Goal: Task Accomplishment & Management: Manage account settings

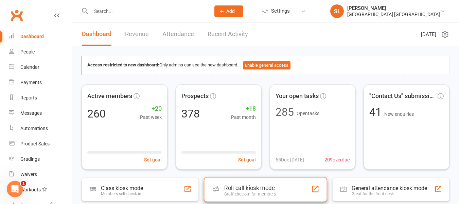
click at [246, 186] on div "Roll call kiosk mode" at bounding box center [250, 187] width 52 height 7
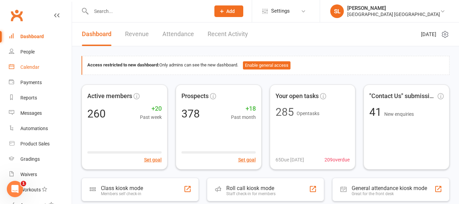
click at [29, 66] on div "Calendar" at bounding box center [29, 66] width 19 height 5
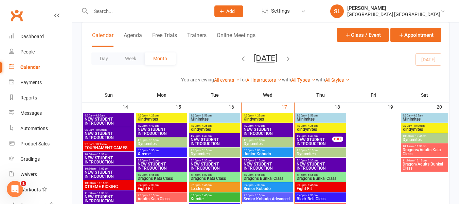
scroll to position [340, 0]
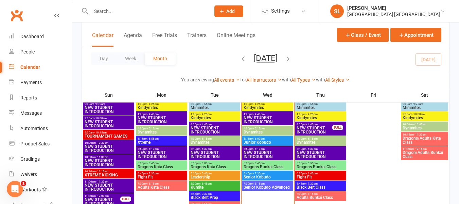
click at [270, 166] on span "Dragons Bunkai Class" at bounding box center [267, 167] width 49 height 4
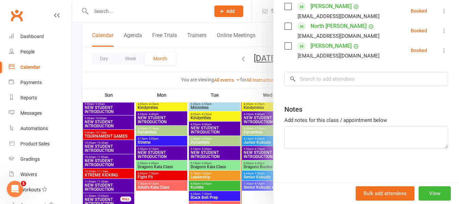
scroll to position [312, 0]
click at [426, 193] on button "View" at bounding box center [435, 193] width 32 height 14
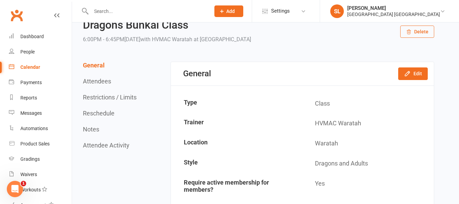
scroll to position [68, 0]
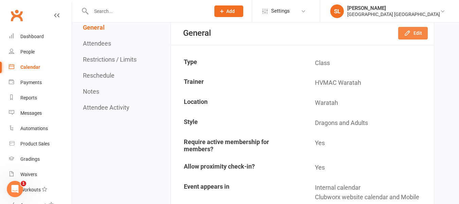
click at [411, 31] on icon "button" at bounding box center [407, 33] width 7 height 7
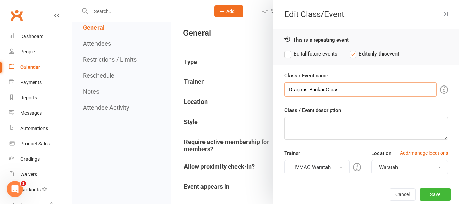
click at [305, 88] on input "Dragons Bunkai Class" at bounding box center [361, 89] width 152 height 14
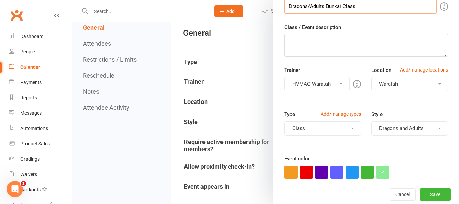
scroll to position [102, 0]
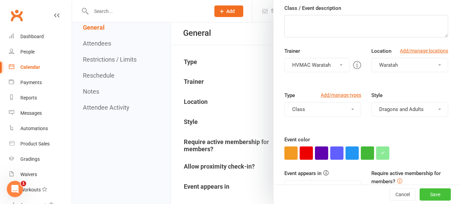
type input "Dragons/Adults Bunkai Class"
click at [423, 195] on button "Save" at bounding box center [435, 194] width 31 height 12
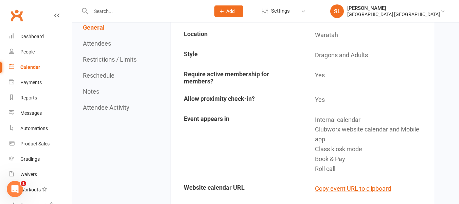
scroll to position [136, 0]
click at [27, 66] on div "Calendar" at bounding box center [30, 66] width 20 height 5
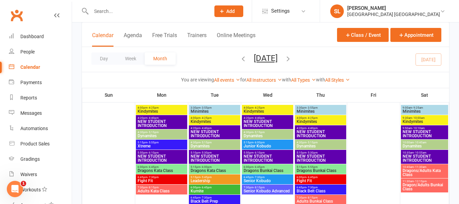
scroll to position [544, 0]
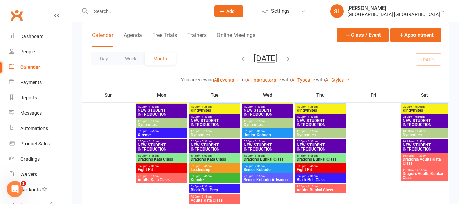
click at [274, 159] on span "Dragons Bunkai Class" at bounding box center [267, 159] width 49 height 4
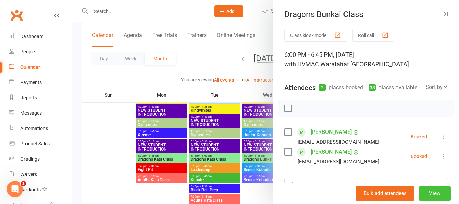
click at [421, 190] on button "View" at bounding box center [435, 193] width 32 height 14
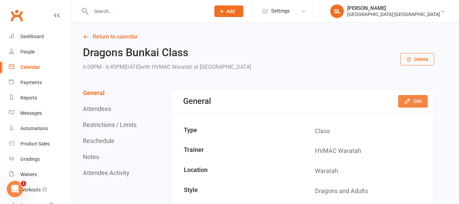
click at [413, 100] on button "Edit" at bounding box center [413, 101] width 30 height 12
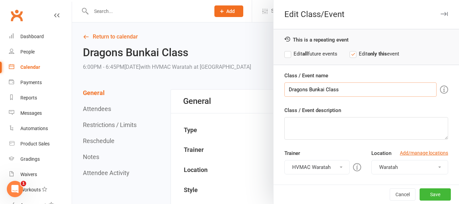
click at [305, 87] on input "Dragons Bunkai Class" at bounding box center [361, 89] width 152 height 14
click at [286, 54] on label "Edit all future events" at bounding box center [311, 54] width 53 height 8
click at [305, 87] on input "Dragons Bunkai Class" at bounding box center [361, 89] width 152 height 14
type input "Dragons/Adults Bunkai Class"
click at [426, 194] on button "Save" at bounding box center [435, 194] width 31 height 12
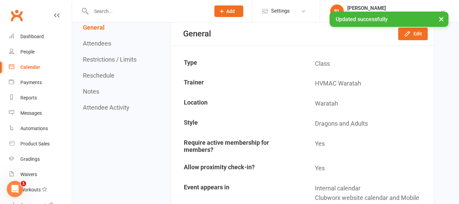
scroll to position [68, 0]
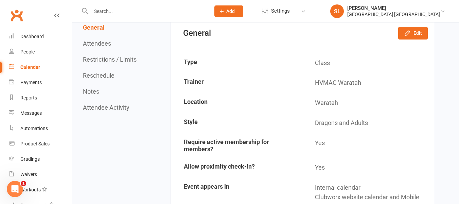
click at [128, 12] on input "text" at bounding box center [147, 11] width 117 height 10
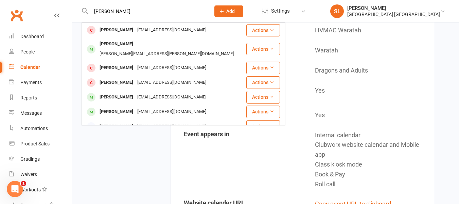
scroll to position [0, 0]
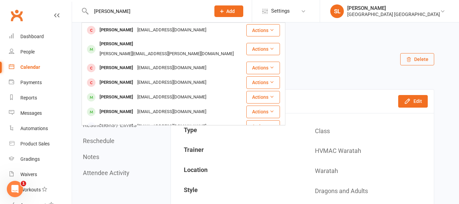
type input "samuel"
click at [354, 59] on div "Dragons/Adults Bunkai Class 6:00PM - 6:45PM, Wednesday September 24, 2025 with …" at bounding box center [259, 59] width 352 height 25
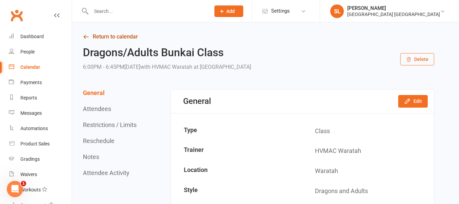
click at [84, 35] on icon at bounding box center [86, 37] width 6 height 6
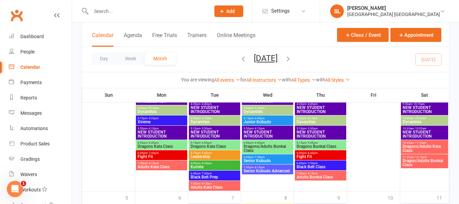
scroll to position [680, 0]
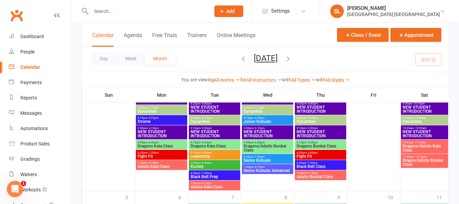
drag, startPoint x: 118, startPoint y: 8, endPoint x: 114, endPoint y: 6, distance: 4.7
click at [118, 8] on input "text" at bounding box center [147, 11] width 117 height 10
click at [131, 11] on input "samuel dew" at bounding box center [147, 11] width 117 height 10
type input "samuel dew"
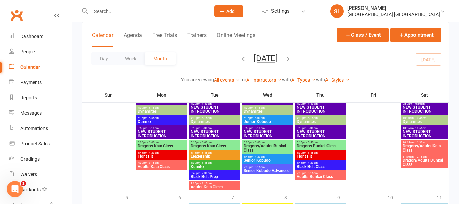
click at [113, 8] on input "text" at bounding box center [147, 11] width 117 height 10
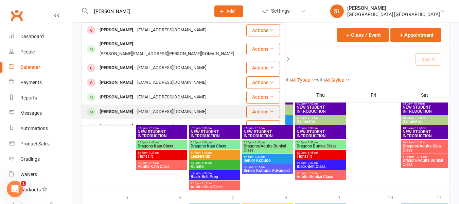
type input "samuel"
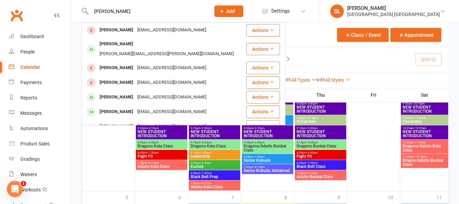
click at [121, 107] on div "Samuel Dewhurst" at bounding box center [117, 112] width 38 height 10
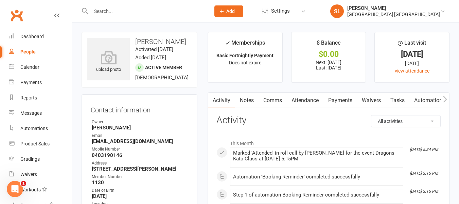
click at [343, 99] on link "Payments" at bounding box center [341, 100] width 34 height 16
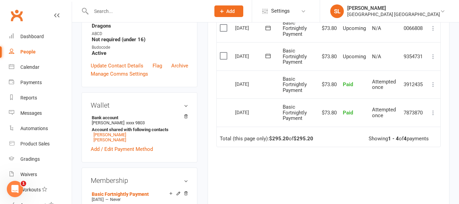
scroll to position [204, 0]
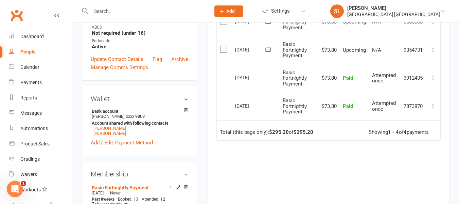
drag, startPoint x: 169, startPoint y: 10, endPoint x: 201, endPoint y: 7, distance: 32.1
click at [169, 10] on input "text" at bounding box center [147, 11] width 117 height 10
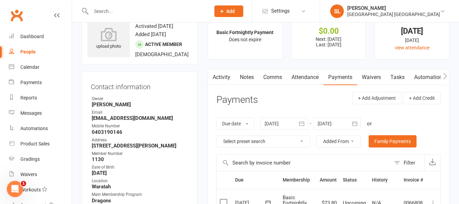
scroll to position [0, 0]
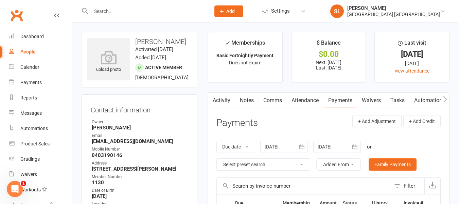
click at [336, 148] on div at bounding box center [337, 146] width 48 height 12
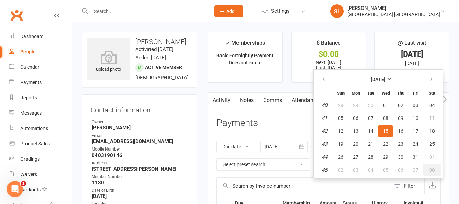
click at [432, 168] on span "08" at bounding box center [432, 169] width 5 height 5
type input "08 Nov 2025"
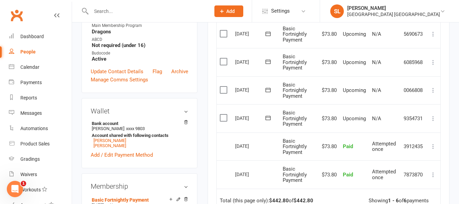
scroll to position [204, 0]
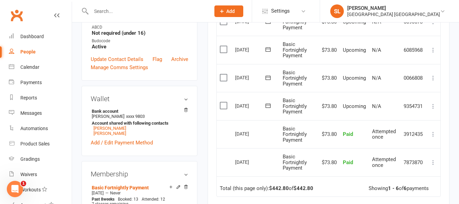
click at [202, 69] on div "upload photo Samuel Dewhurst Activated 15 February, 2023 Added 10 February, 202…" at bounding box center [139, 196] width 126 height 736
click at [434, 51] on icon at bounding box center [433, 50] width 7 height 7
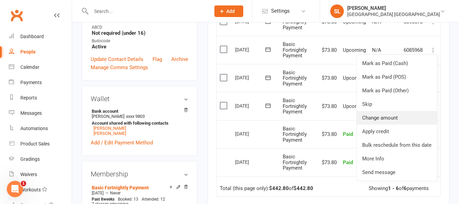
click at [374, 116] on link "Change amount" at bounding box center [397, 118] width 80 height 14
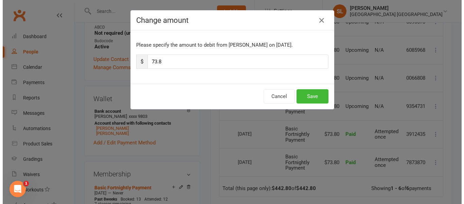
scroll to position [198, 0]
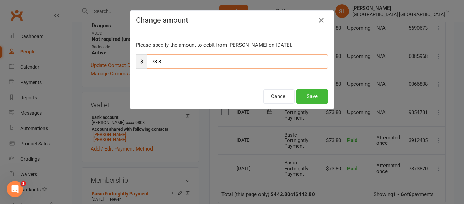
click at [164, 60] on input "73.8" at bounding box center [237, 61] width 181 height 14
type input "7"
type input "36.90"
click at [312, 98] on button "Save" at bounding box center [312, 96] width 32 height 14
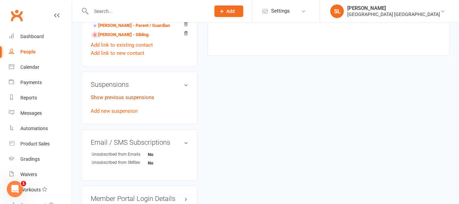
scroll to position [442, 0]
click at [106, 115] on link "Add new suspension" at bounding box center [114, 112] width 47 height 6
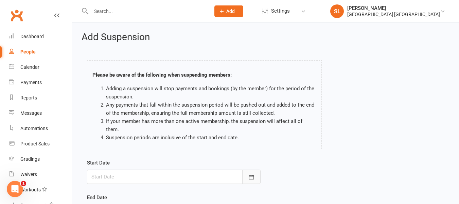
click at [252, 173] on icon "button" at bounding box center [251, 176] width 7 height 7
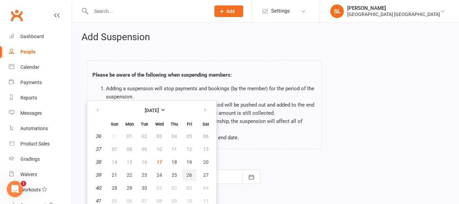
click at [188, 172] on span "26" at bounding box center [189, 174] width 5 height 5
type input "[DATE]"
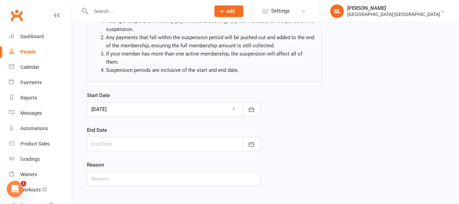
scroll to position [68, 0]
click at [251, 140] on icon "button" at bounding box center [251, 143] width 7 height 7
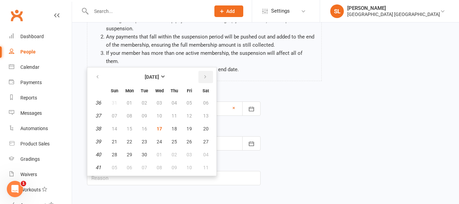
click at [204, 74] on icon "button" at bounding box center [205, 76] width 5 height 5
click at [115, 139] on span "19" at bounding box center [114, 141] width 5 height 5
type input "19 Oct 2025"
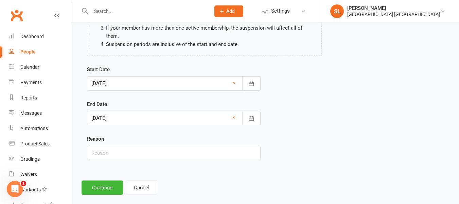
scroll to position [95, 0]
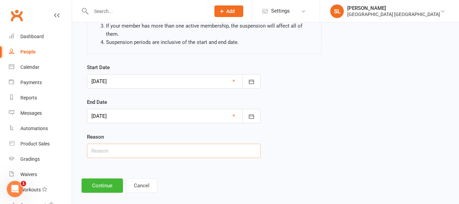
click at [110, 143] on input "text" at bounding box center [174, 150] width 174 height 14
type input "Holidays"
click at [97, 178] on button "Continue" at bounding box center [102, 185] width 41 height 14
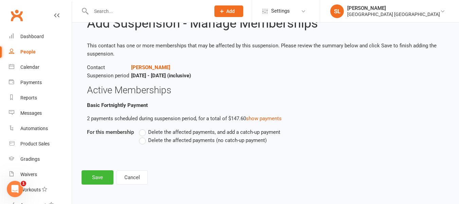
scroll to position [0, 0]
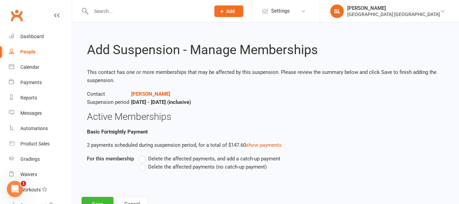
click at [142, 167] on label "Delete the affected payments (no catch-up payment)" at bounding box center [203, 167] width 128 height 8
click at [142, 163] on input "Delete the affected payments (no catch-up payment)" at bounding box center [141, 163] width 4 height 0
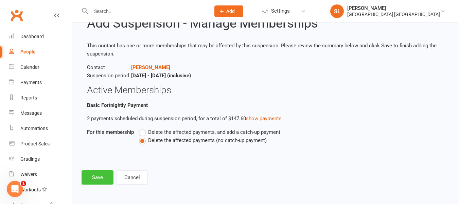
click at [93, 177] on button "Save" at bounding box center [98, 177] width 32 height 14
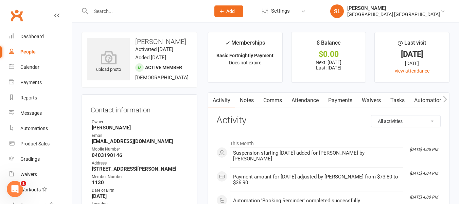
click at [126, 12] on input "text" at bounding box center [147, 11] width 117 height 10
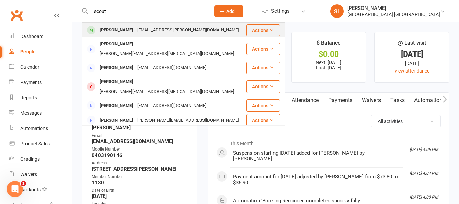
type input "scout"
click at [130, 28] on div "Scout Haywood" at bounding box center [117, 30] width 38 height 10
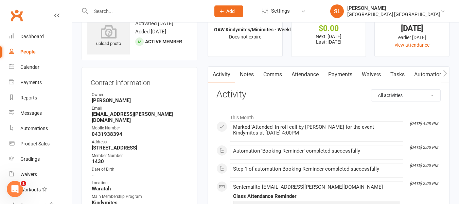
scroll to position [102, 0]
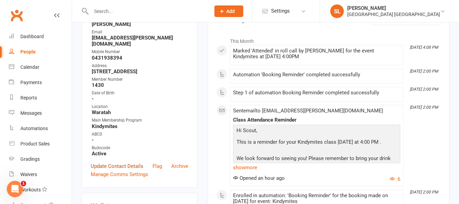
click at [118, 170] on link "Update Contact Details" at bounding box center [117, 166] width 53 height 8
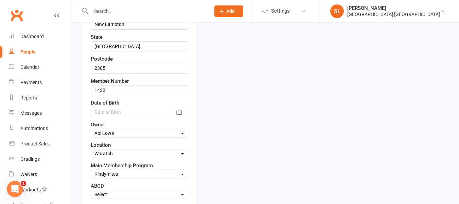
scroll to position [236, 0]
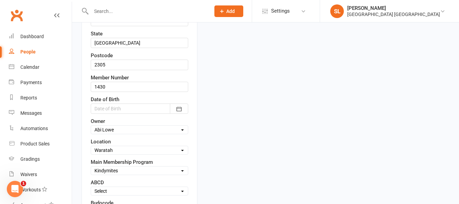
click at [118, 114] on div at bounding box center [140, 108] width 98 height 10
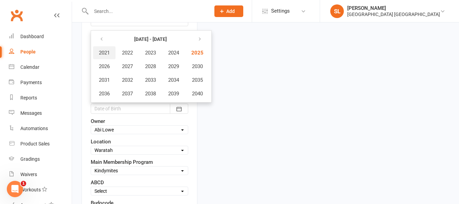
click at [99, 56] on span "2021" at bounding box center [104, 53] width 11 height 6
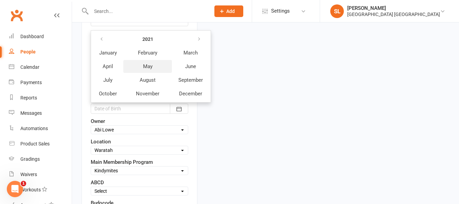
click at [149, 69] on span "May" at bounding box center [148, 66] width 10 height 6
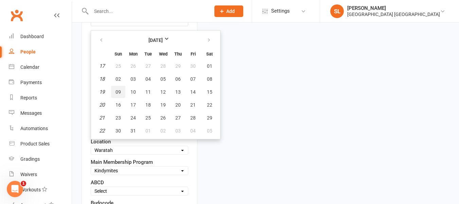
click at [117, 95] on span "09" at bounding box center [118, 91] width 5 height 5
type input "09 May 2021"
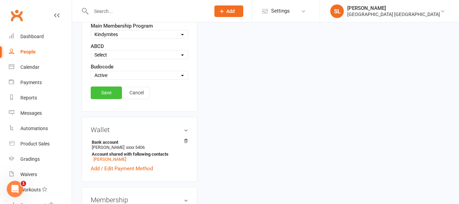
click at [108, 99] on link "Save" at bounding box center [106, 92] width 31 height 12
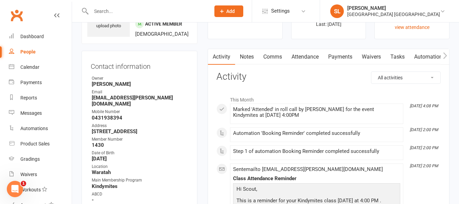
scroll to position [6, 0]
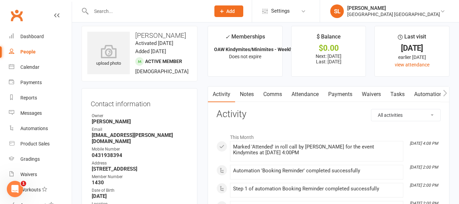
click at [117, 6] on input "text" at bounding box center [147, 11] width 117 height 10
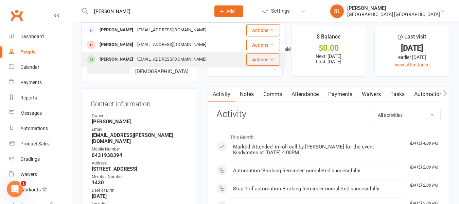
type input "dewhurst"
click at [114, 57] on div "Samuel Dewhurst" at bounding box center [117, 59] width 38 height 10
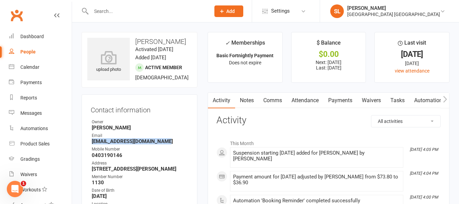
drag, startPoint x: 93, startPoint y: 149, endPoint x: 169, endPoint y: 152, distance: 75.9
click at [169, 144] on strong "markteamdenison@hotmail.com" at bounding box center [140, 141] width 97 height 6
copy strong "markteamdenison@hotmail.com"
click at [346, 99] on link "Payments" at bounding box center [341, 100] width 34 height 16
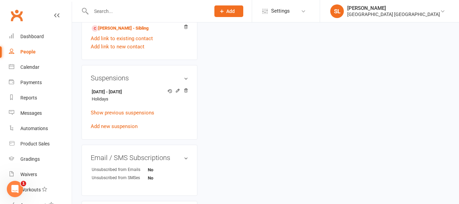
scroll to position [476, 0]
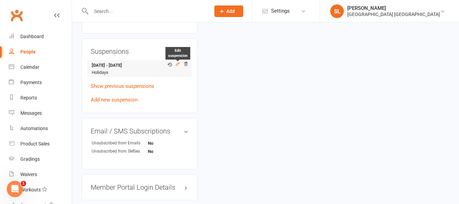
click at [178, 66] on icon at bounding box center [177, 64] width 5 height 5
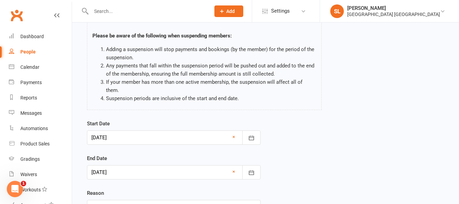
scroll to position [95, 0]
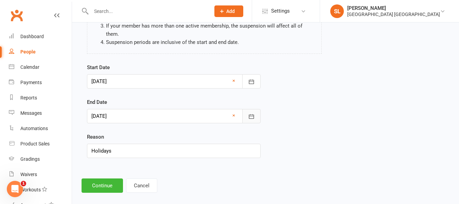
click at [251, 113] on icon "button" at bounding box center [251, 116] width 7 height 7
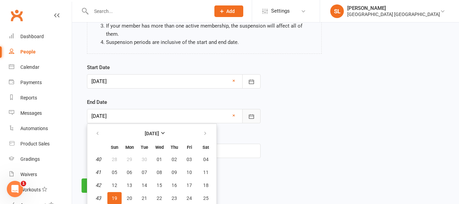
scroll to position [114, 0]
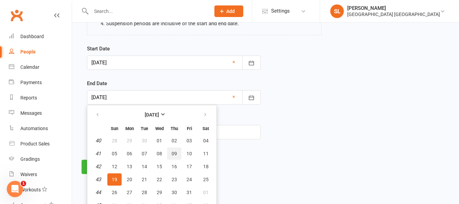
click at [173, 151] on span "09" at bounding box center [174, 153] width 5 height 5
type input "09 Oct 2025"
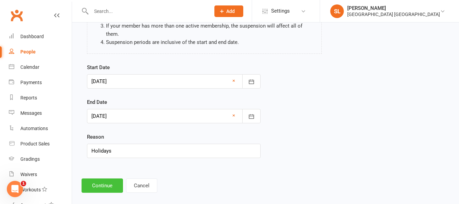
click at [98, 178] on button "Continue" at bounding box center [102, 185] width 41 height 14
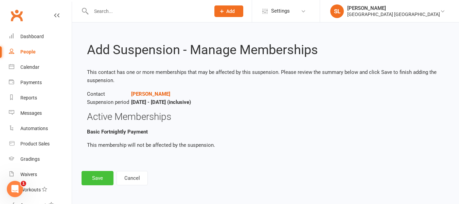
click at [98, 175] on button "Save" at bounding box center [98, 178] width 32 height 14
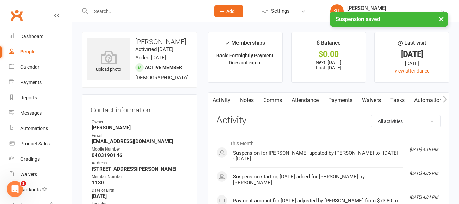
click at [339, 99] on link "Payments" at bounding box center [341, 100] width 34 height 16
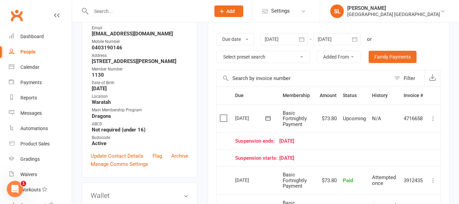
scroll to position [102, 0]
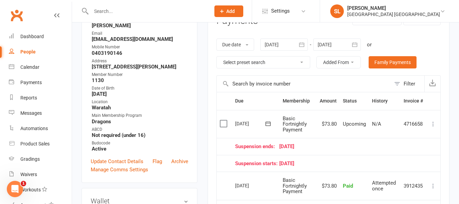
click at [351, 44] on button "button" at bounding box center [355, 44] width 12 height 12
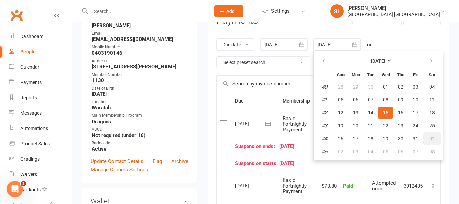
click at [431, 136] on span "01" at bounding box center [432, 138] width 5 height 5
type input "01 Nov 2025"
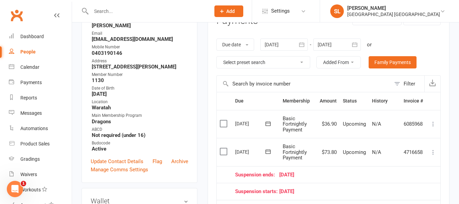
click at [433, 152] on icon at bounding box center [433, 152] width 7 height 7
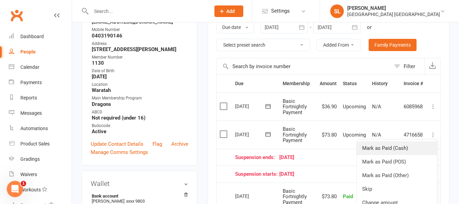
scroll to position [136, 0]
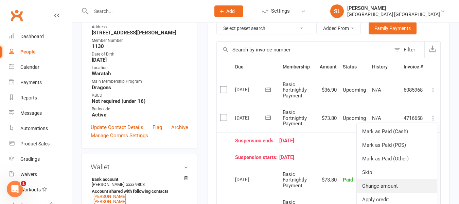
click at [369, 185] on link "Change amount" at bounding box center [397, 186] width 80 height 14
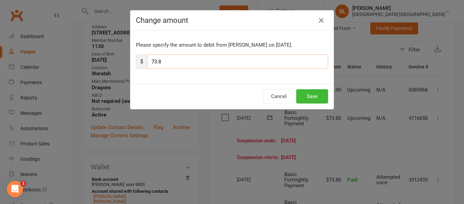
click at [167, 57] on input "73.8" at bounding box center [237, 61] width 181 height 14
type input "7"
type input "36.90"
click at [314, 95] on button "Save" at bounding box center [312, 96] width 32 height 14
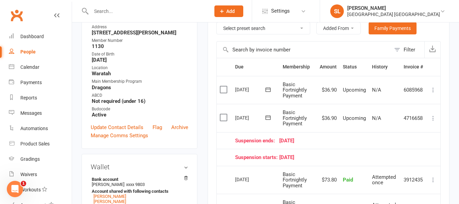
click at [433, 90] on icon at bounding box center [433, 89] width 7 height 7
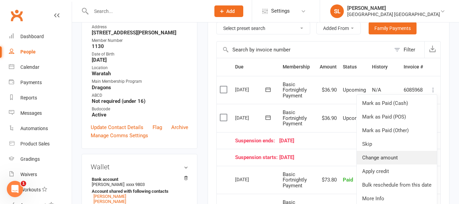
click at [377, 156] on link "Change amount" at bounding box center [397, 158] width 80 height 14
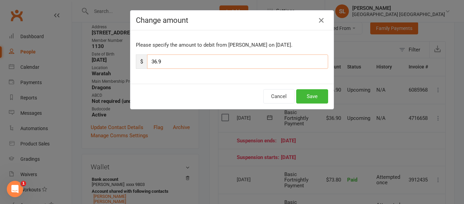
click at [171, 61] on input "36.9" at bounding box center [237, 61] width 181 height 14
type input "3"
type input "73.80"
click at [313, 94] on button "Save" at bounding box center [312, 96] width 32 height 14
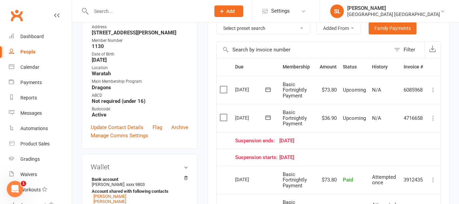
click at [101, 9] on input "text" at bounding box center [147, 11] width 117 height 10
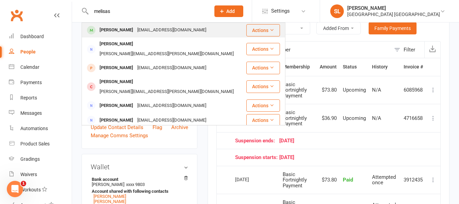
type input "melisas"
click at [107, 30] on div "[PERSON_NAME]" at bounding box center [117, 30] width 38 height 10
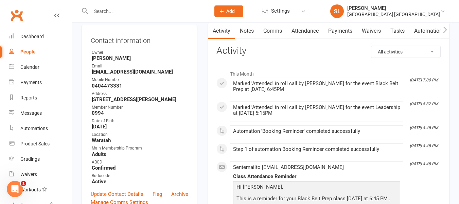
scroll to position [68, 0]
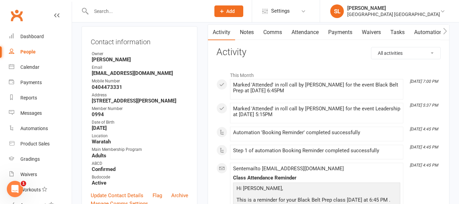
click at [339, 30] on link "Payments" at bounding box center [341, 32] width 34 height 16
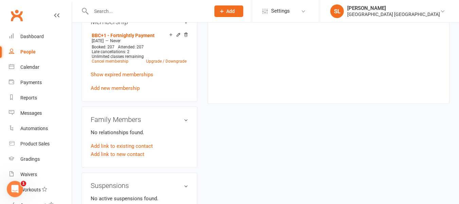
scroll to position [340, 0]
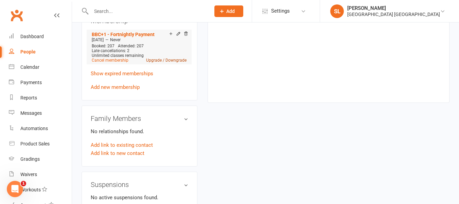
click at [154, 63] on link "Upgrade / Downgrade" at bounding box center [166, 60] width 40 height 5
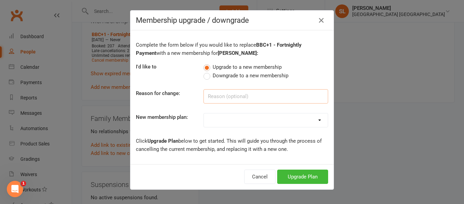
click at [209, 94] on input at bounding box center [266, 96] width 125 height 14
type input "Fight Fit"
click at [314, 120] on select "OAW Kindymites/Minimites/Fight Fit - Weekly Payment OAW Kindymites/Minimites/Fi…" at bounding box center [266, 120] width 124 height 14
select select "12"
click at [204, 113] on select "OAW Kindymites/Minimites/Fight Fit - Weekly Payment OAW Kindymites/Minimites/Fi…" at bounding box center [266, 120] width 124 height 14
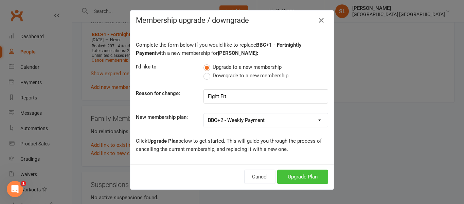
click at [288, 173] on button "Upgrade Plan" at bounding box center [302, 176] width 51 height 14
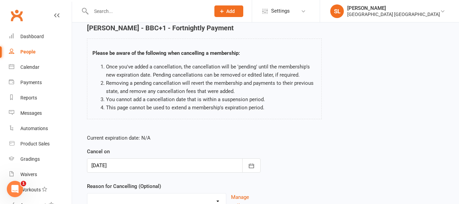
scroll to position [90, 0]
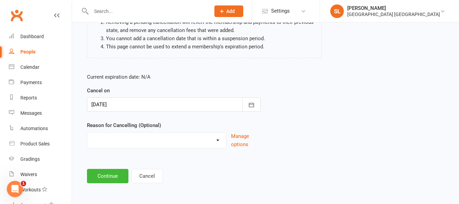
click at [99, 135] on select "Changed Sport Changing Dojo Downgrade Family committments Holiday Injury Lost I…" at bounding box center [156, 139] width 139 height 14
select select "12"
click at [87, 132] on select "Changed Sport Changing Dojo Downgrade Family committments Holiday Injury Lost I…" at bounding box center [156, 139] width 139 height 14
click at [103, 178] on button "Continue" at bounding box center [107, 176] width 41 height 14
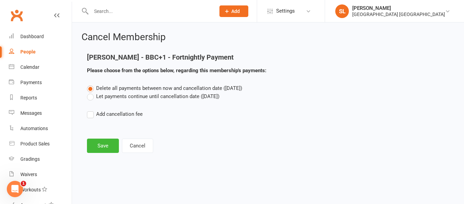
click at [90, 97] on label "Let payments continue until cancellation date (Sep 17, 2025)" at bounding box center [153, 96] width 133 height 8
click at [90, 92] on input "Let payments continue until cancellation date (Sep 17, 2025)" at bounding box center [89, 92] width 4 height 0
click at [101, 147] on button "Save" at bounding box center [103, 145] width 32 height 14
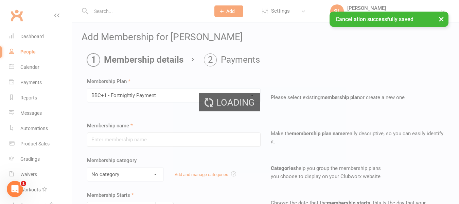
type input "BBC+1 - Fortnightly Payment"
select select "0"
type input "0"
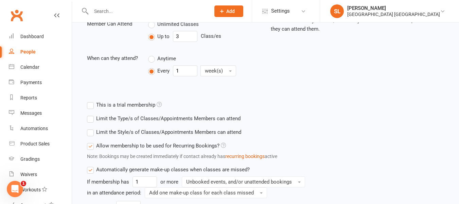
scroll to position [238, 0]
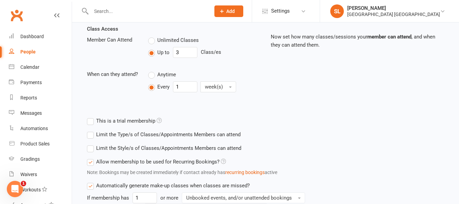
click at [153, 39] on label "Unlimited Classes" at bounding box center [173, 40] width 51 height 8
click at [153, 36] on input "Unlimited Classes" at bounding box center [150, 36] width 4 height 0
type input "0"
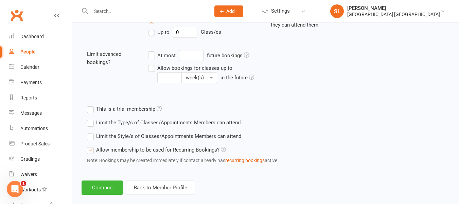
scroll to position [269, 0]
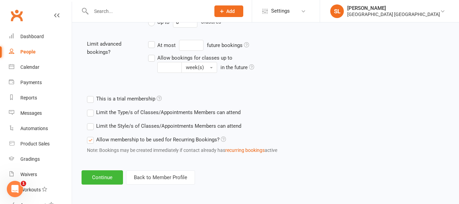
click at [88, 124] on label "Limit the Style/s of Classes/Appointments Members can attend" at bounding box center [164, 126] width 154 height 8
click at [88, 122] on input "Limit the Style/s of Classes/Appointments Members can attend" at bounding box center [89, 122] width 4 height 0
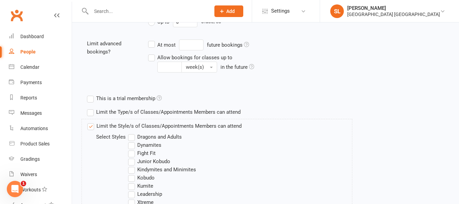
click at [131, 136] on label "Dragons and Adults" at bounding box center [155, 137] width 54 height 8
click at [131, 133] on input "Dragons and Adults" at bounding box center [130, 133] width 4 height 0
click at [132, 152] on label "Fight Fit" at bounding box center [142, 153] width 28 height 8
click at [132, 149] on input "Fight Fit" at bounding box center [130, 149] width 4 height 0
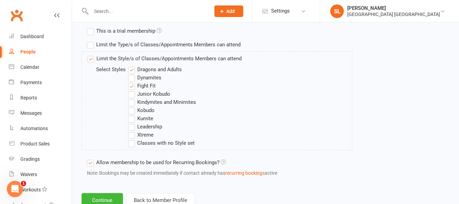
scroll to position [337, 0]
click at [131, 109] on label "Kobudo" at bounding box center [141, 109] width 27 height 8
click at [131, 105] on input "Kobudo" at bounding box center [130, 105] width 4 height 0
click at [131, 125] on label "Leadership" at bounding box center [145, 126] width 34 height 8
click at [131, 122] on input "Leadership" at bounding box center [130, 122] width 4 height 0
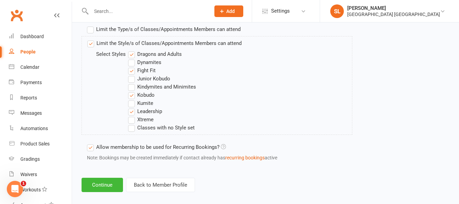
scroll to position [359, 0]
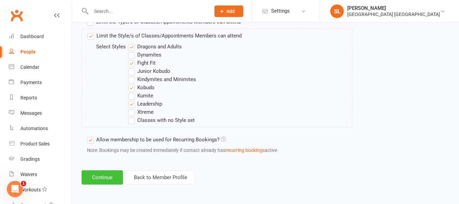
click at [99, 176] on button "Continue" at bounding box center [102, 177] width 41 height 14
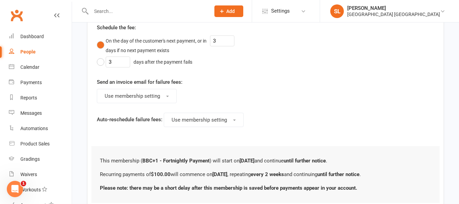
scroll to position [0, 0]
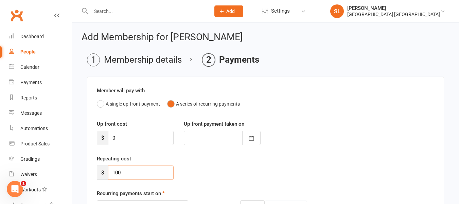
click at [123, 173] on input "100" at bounding box center [141, 172] width 66 height 14
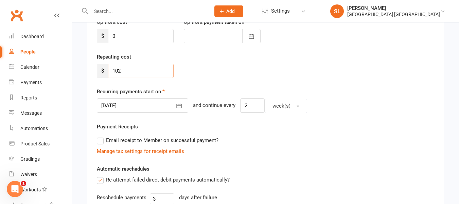
scroll to position [102, 0]
type input "102"
click at [177, 104] on icon "button" at bounding box center [179, 105] width 5 height 4
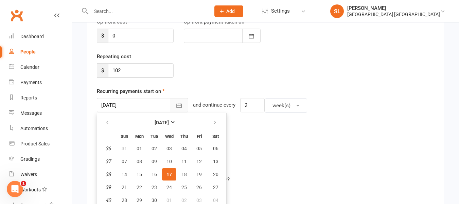
scroll to position [118, 0]
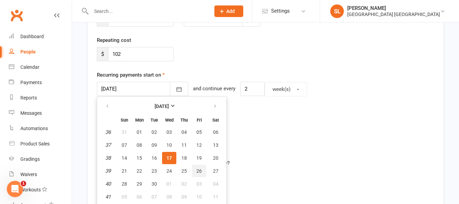
click at [200, 169] on span "26" at bounding box center [199, 170] width 5 height 5
type input "[DATE]"
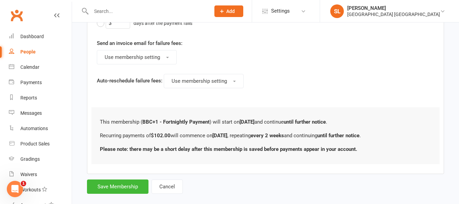
scroll to position [408, 0]
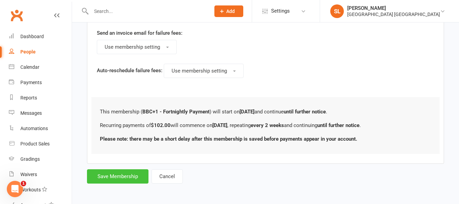
click at [121, 177] on button "Save Membership" at bounding box center [118, 176] width 62 height 14
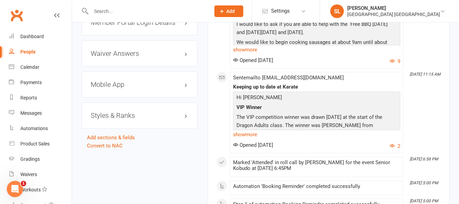
scroll to position [612, 0]
click at [119, 118] on h3 "Styles & Ranks" at bounding box center [140, 114] width 98 height 7
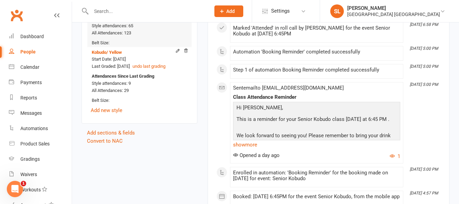
scroll to position [748, 0]
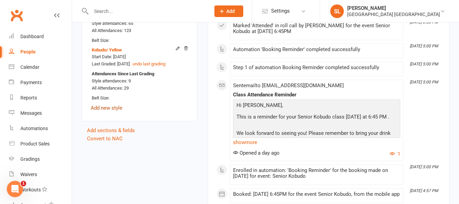
click at [117, 111] on link "Add new style" at bounding box center [107, 108] width 32 height 6
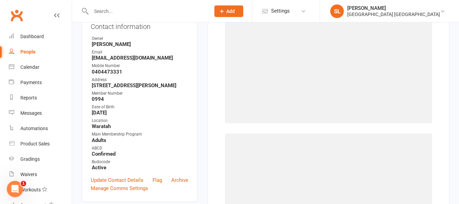
scroll to position [58, 0]
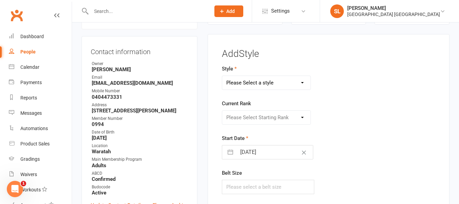
click at [271, 79] on select "Please Select a style Dragons and Adults Dynamites Fight Fit Junior Kobudo Kind…" at bounding box center [266, 83] width 88 height 14
select select "3744"
click at [222, 76] on select "Please Select a style Dragons and Adults Dynamites Fight Fit Junior Kobudo Kind…" at bounding box center [266, 83] width 88 height 14
click at [264, 115] on select "Please Select Starting Rank White Single Yellow Double Yellow 8th Kyu Yellow 7t…" at bounding box center [266, 117] width 88 height 14
click at [284, 153] on input "[DATE]" at bounding box center [275, 152] width 76 height 14
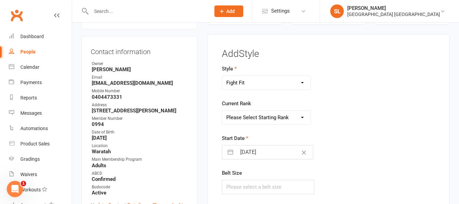
select select "7"
select select "2025"
select select "8"
select select "2025"
select select "9"
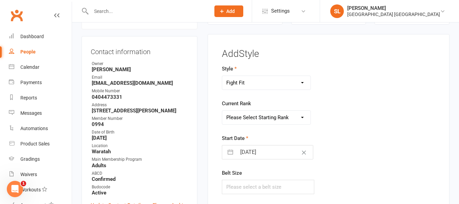
select select "2025"
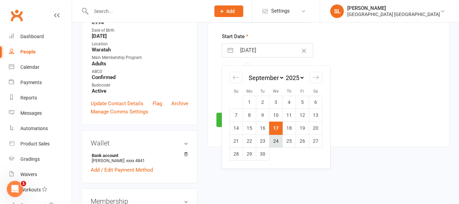
scroll to position [160, 0]
click at [249, 128] on td "15" at bounding box center [249, 127] width 13 height 13
type input "[DATE]"
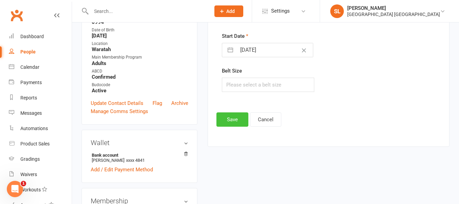
click at [233, 119] on button "Save" at bounding box center [233, 119] width 32 height 14
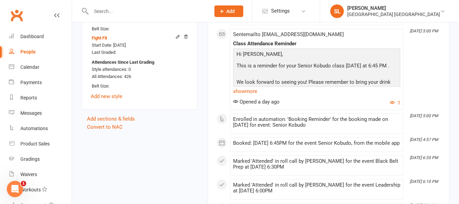
scroll to position [840, 0]
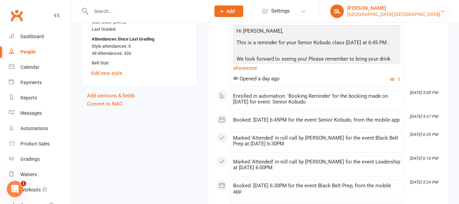
click at [440, 12] on icon at bounding box center [442, 10] width 5 height 5
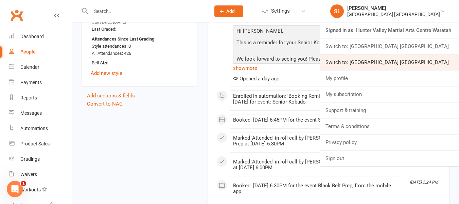
click at [431, 62] on link "Switch to: [GEOGRAPHIC_DATA] [GEOGRAPHIC_DATA]" at bounding box center [389, 62] width 139 height 16
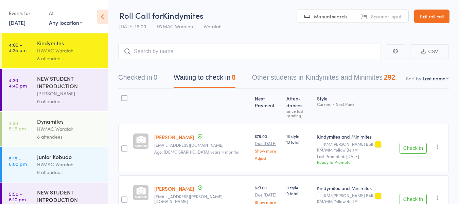
click at [19, 22] on link "17 Sep, 2025" at bounding box center [17, 22] width 17 height 7
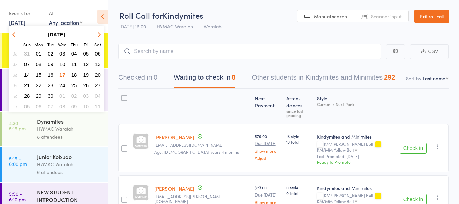
click at [50, 73] on span "16" at bounding box center [51, 75] width 6 height 6
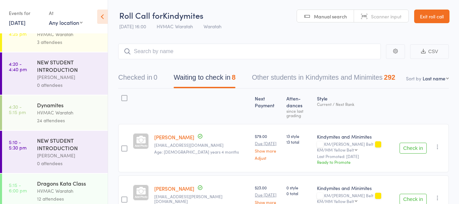
scroll to position [198, 0]
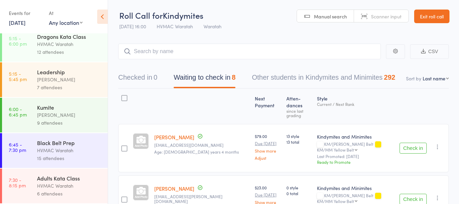
click at [90, 181] on div "Adults Kata Class HVMAC Waratah 6 attendees" at bounding box center [72, 185] width 71 height 35
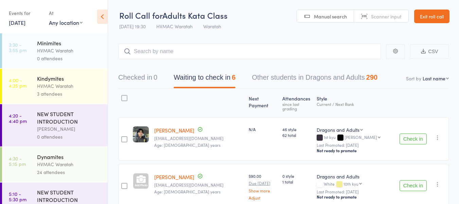
click at [414, 135] on button "Check in" at bounding box center [413, 138] width 27 height 11
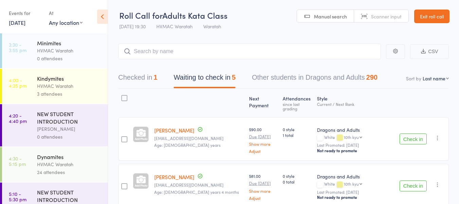
click at [414, 135] on button "Check in" at bounding box center [413, 138] width 27 height 11
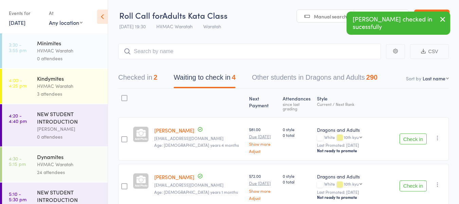
click at [414, 135] on button "Check in" at bounding box center [413, 138] width 27 height 11
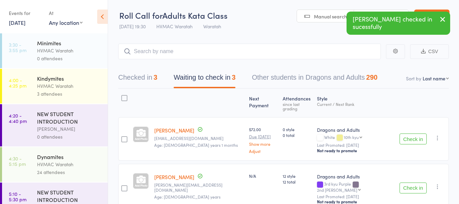
click at [410, 135] on button "Check in" at bounding box center [413, 138] width 27 height 11
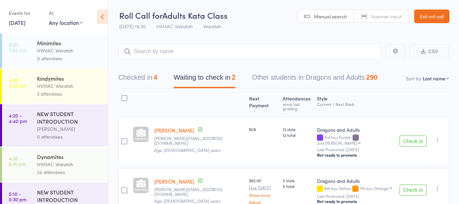
click at [411, 135] on button "Check in" at bounding box center [413, 140] width 27 height 11
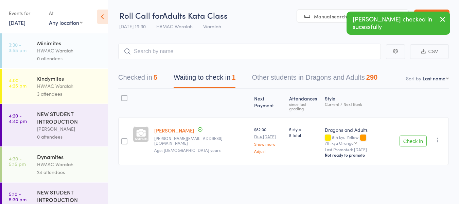
click at [411, 135] on button "Check in" at bounding box center [413, 140] width 27 height 11
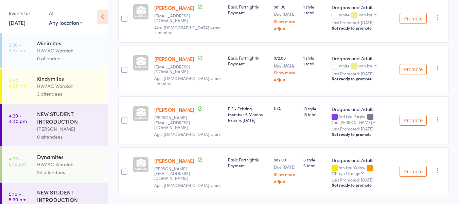
scroll to position [237, 0]
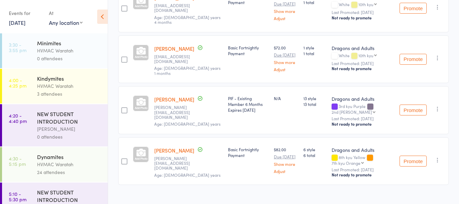
click at [19, 21] on link "16 Sep, 2025" at bounding box center [17, 22] width 17 height 7
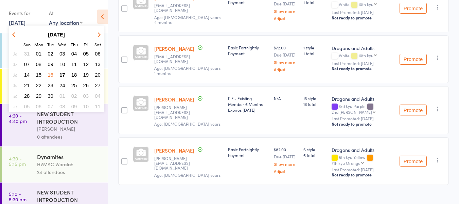
click at [62, 74] on span "17" at bounding box center [62, 75] width 6 height 6
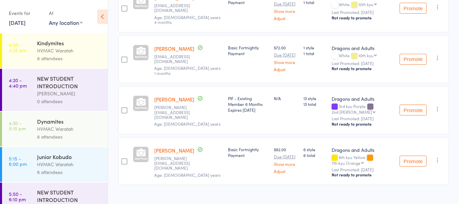
click at [83, 55] on div "8 attendees" at bounding box center [69, 58] width 65 height 8
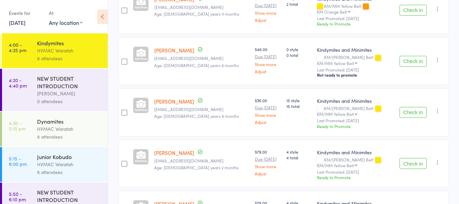
scroll to position [310, 0]
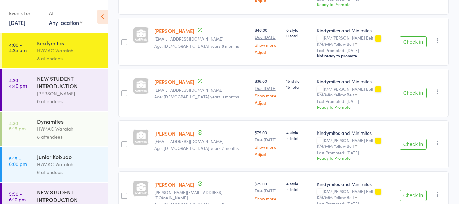
click at [62, 125] on div "HVMAC Waratah" at bounding box center [69, 129] width 65 height 8
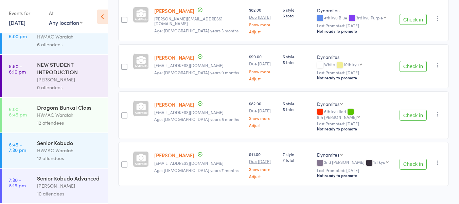
scroll to position [135, 0]
click at [77, 111] on div "HVMAC Waratah" at bounding box center [69, 115] width 65 height 8
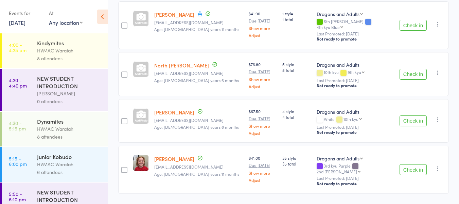
click at [83, 51] on div "HVMAC Waratah" at bounding box center [69, 51] width 65 height 8
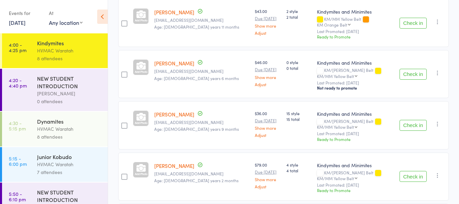
scroll to position [310, 0]
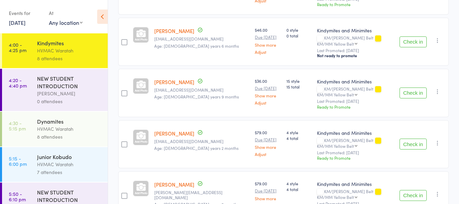
click at [418, 190] on button "Check in" at bounding box center [413, 195] width 27 height 11
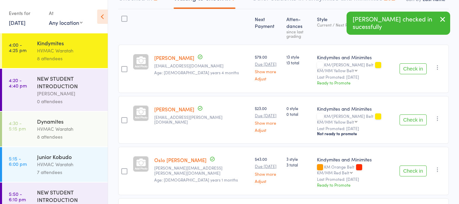
scroll to position [59, 0]
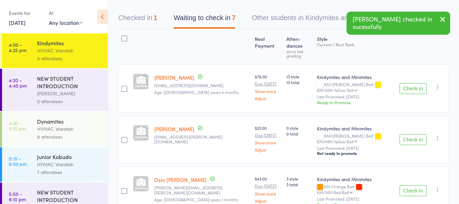
click at [408, 134] on button "Check in" at bounding box center [413, 139] width 27 height 11
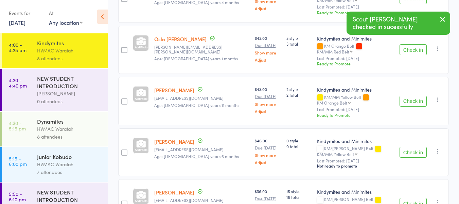
scroll to position [195, 0]
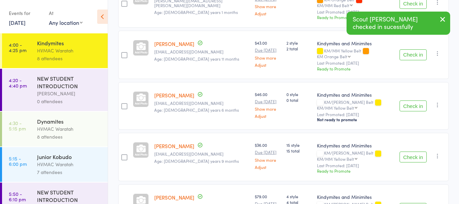
click at [411, 100] on button "Check in" at bounding box center [413, 105] width 27 height 11
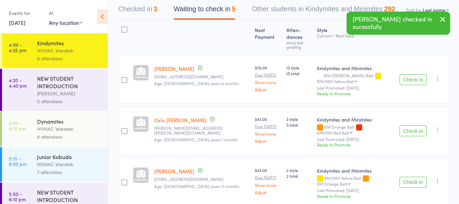
scroll to position [68, 0]
click at [411, 74] on button "Check in" at bounding box center [413, 79] width 27 height 11
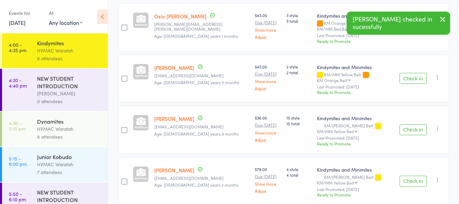
scroll to position [123, 0]
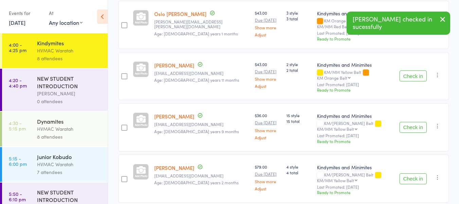
click at [411, 173] on button "Check in" at bounding box center [413, 178] width 27 height 11
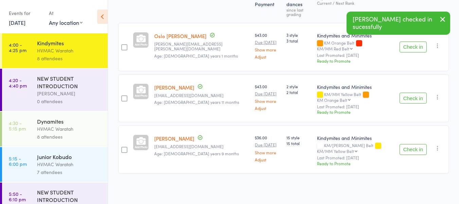
scroll to position [76, 0]
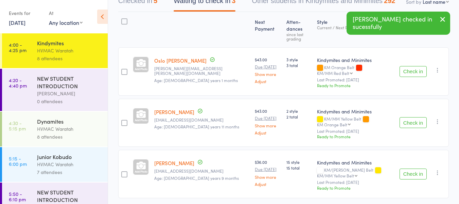
click at [412, 168] on button "Check in" at bounding box center [413, 173] width 27 height 11
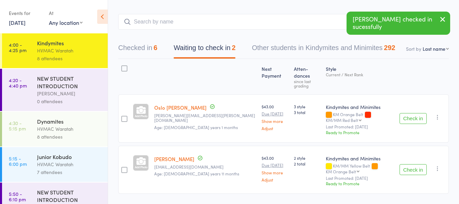
click at [414, 113] on button "Check in" at bounding box center [413, 118] width 27 height 11
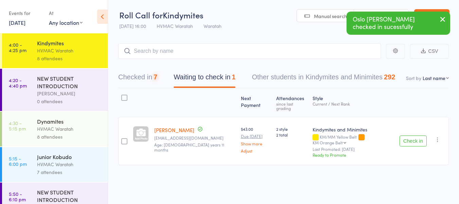
scroll to position [0, 0]
click at [439, 136] on icon "button" at bounding box center [437, 139] width 7 height 7
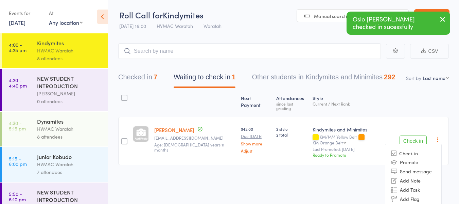
scroll to position [17, 0]
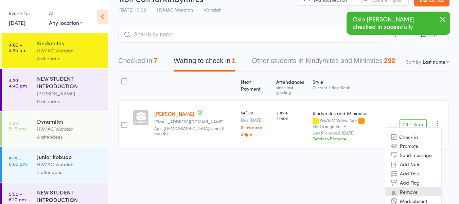
click at [406, 187] on li "Remove" at bounding box center [414, 191] width 56 height 9
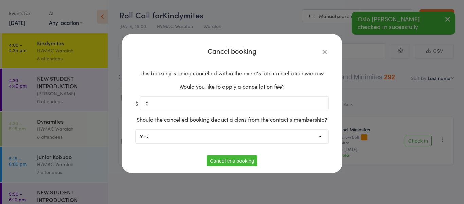
click at [171, 134] on select "Yes No" at bounding box center [232, 137] width 193 height 14
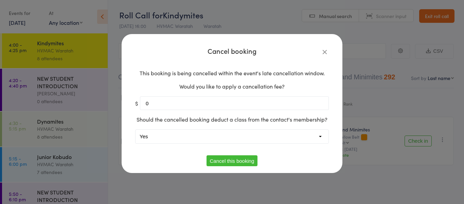
select select "1"
click at [136, 130] on select "Yes No" at bounding box center [232, 137] width 193 height 14
click at [216, 157] on button "Cancel this booking" at bounding box center [232, 160] width 51 height 11
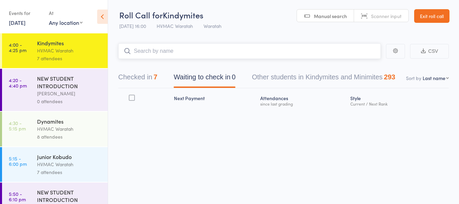
click at [178, 51] on input "search" at bounding box center [249, 51] width 263 height 16
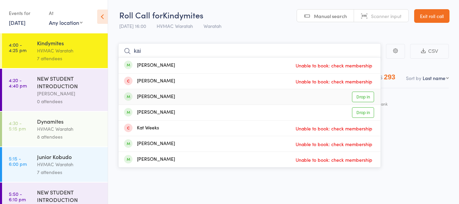
type input "kai"
click at [358, 95] on link "Drop in" at bounding box center [363, 96] width 22 height 11
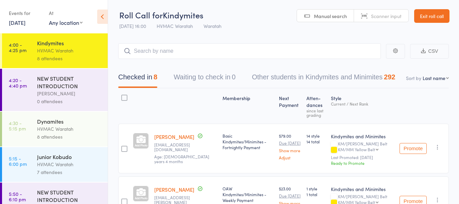
click at [68, 168] on div "7 attendees" at bounding box center [69, 172] width 65 height 8
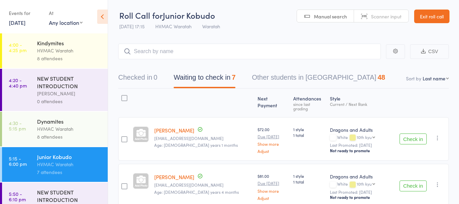
click at [56, 120] on div "Dynamites" at bounding box center [69, 120] width 65 height 7
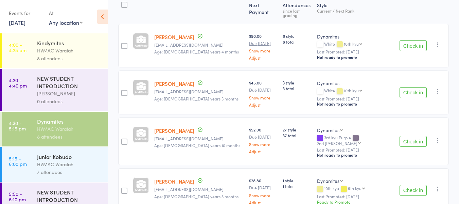
scroll to position [102, 0]
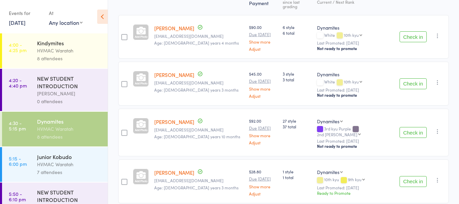
click at [412, 176] on button "Check in" at bounding box center [413, 181] width 27 height 11
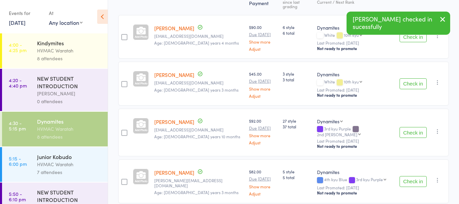
click at [407, 80] on button "Check in" at bounding box center [413, 83] width 27 height 11
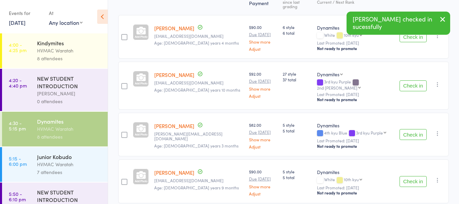
click at [409, 176] on button "Check in" at bounding box center [413, 181] width 27 height 11
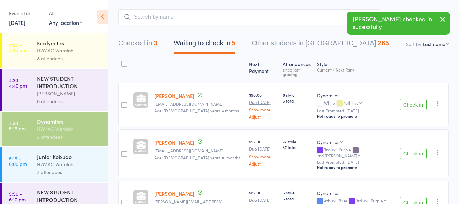
scroll to position [34, 0]
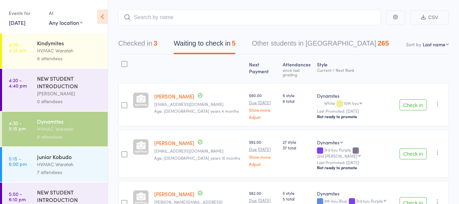
click at [411, 100] on button "Check in" at bounding box center [413, 104] width 27 height 11
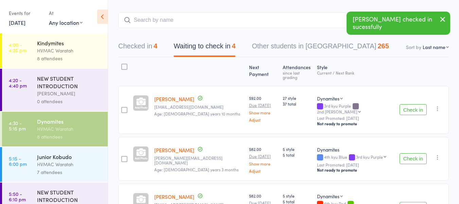
scroll to position [0, 0]
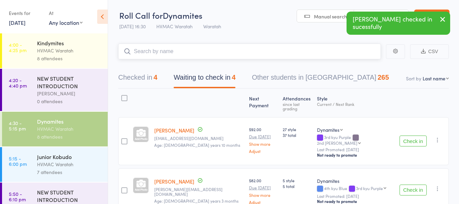
click at [187, 50] on input "search" at bounding box center [249, 52] width 263 height 16
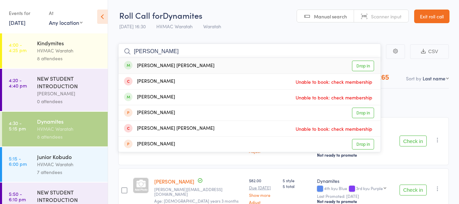
type input "bowie"
click at [366, 64] on link "Drop in" at bounding box center [363, 66] width 22 height 11
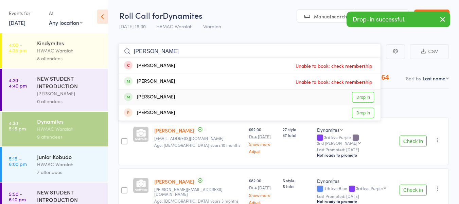
type input "eric"
click at [363, 96] on link "Drop in" at bounding box center [363, 97] width 22 height 11
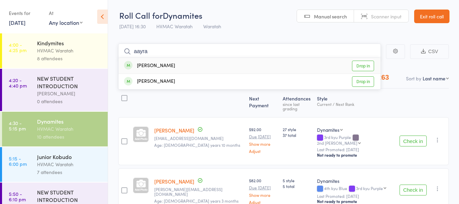
type input "aayra"
click at [362, 65] on link "Drop in" at bounding box center [363, 66] width 22 height 11
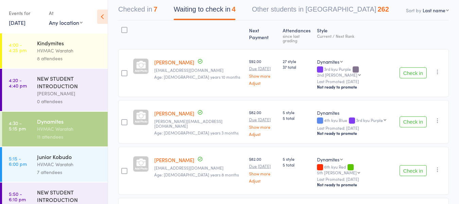
scroll to position [102, 0]
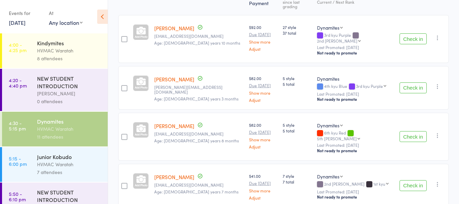
click at [412, 131] on button "Check in" at bounding box center [413, 136] width 27 height 11
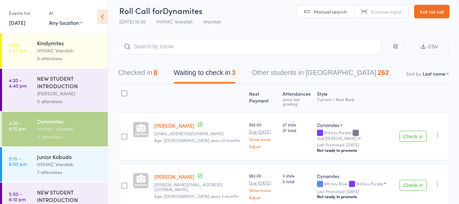
scroll to position [0, 0]
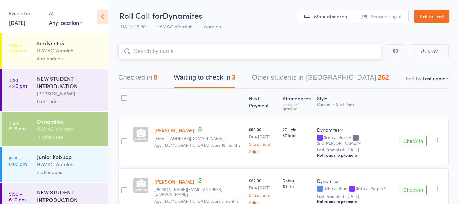
click at [174, 49] on input "search" at bounding box center [249, 52] width 263 height 16
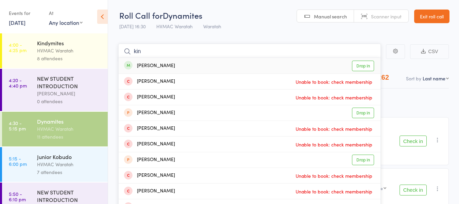
type input "kin"
click at [362, 65] on link "Drop in" at bounding box center [363, 66] width 22 height 11
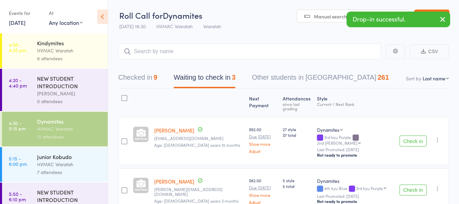
click at [409, 184] on button "Check in" at bounding box center [413, 189] width 27 height 11
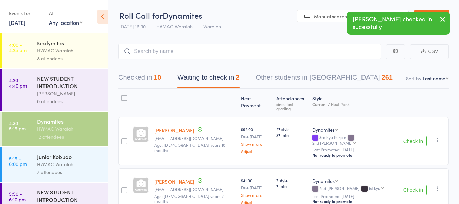
click at [415, 135] on button "Check in" at bounding box center [413, 140] width 27 height 11
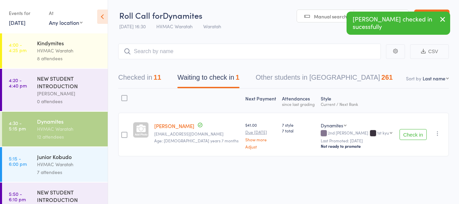
click at [410, 134] on button "Check in" at bounding box center [413, 134] width 27 height 11
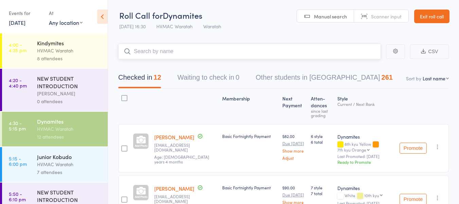
click at [151, 50] on input "search" at bounding box center [249, 52] width 263 height 16
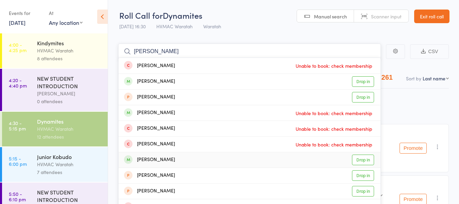
type input "james"
click at [361, 159] on link "Drop in" at bounding box center [363, 159] width 22 height 11
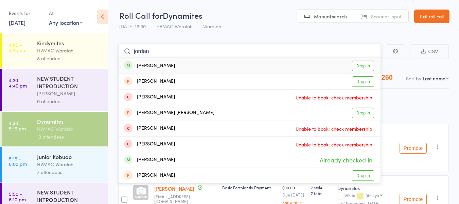
type input "jordan"
click at [362, 64] on link "Drop in" at bounding box center [363, 66] width 22 height 11
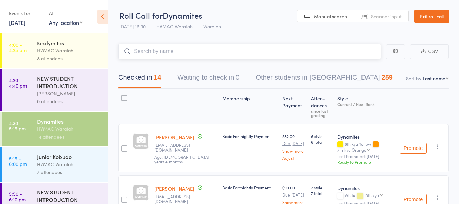
scroll to position [34, 0]
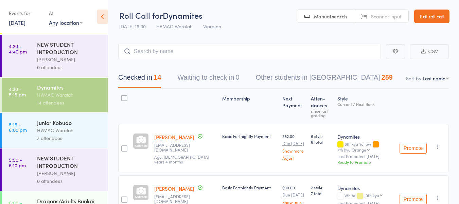
click at [73, 129] on div "HVMAC Waratah" at bounding box center [69, 130] width 65 height 8
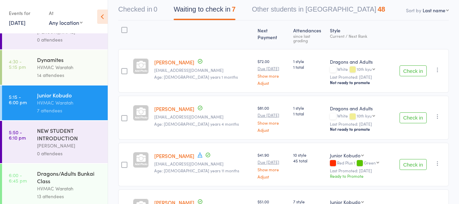
scroll to position [68, 0]
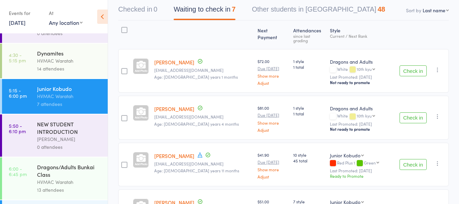
click at [70, 172] on div "Dragons/Adults Bunkai Class" at bounding box center [69, 170] width 65 height 15
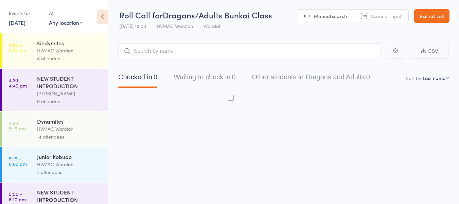
scroll to position [0, 0]
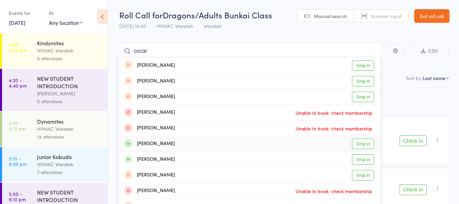
type input "oscar"
click at [362, 143] on link "Drop in" at bounding box center [363, 143] width 22 height 11
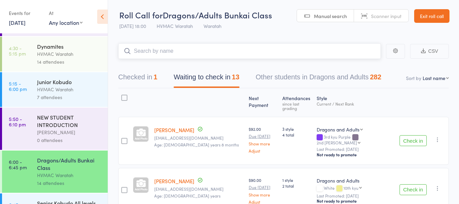
scroll to position [74, 0]
click at [72, 87] on div "HVMAC Waratah" at bounding box center [69, 90] width 65 height 8
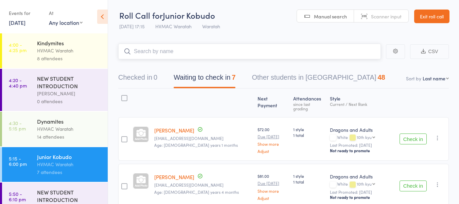
click at [157, 49] on input "search" at bounding box center [249, 52] width 263 height 16
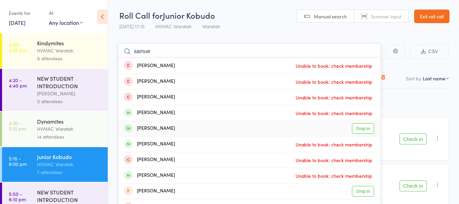
type input "samue"
click at [368, 127] on link "Drop in" at bounding box center [363, 128] width 22 height 11
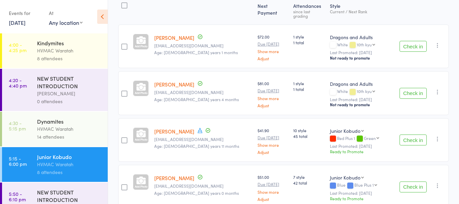
scroll to position [170, 0]
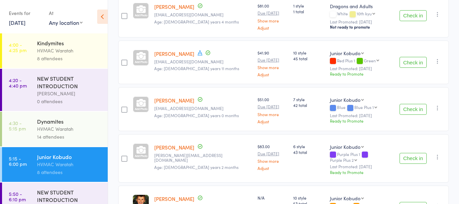
click at [415, 57] on button "Check in" at bounding box center [413, 62] width 27 height 11
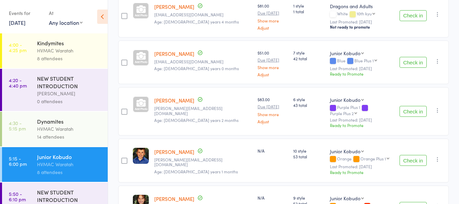
click at [415, 57] on button "Check in" at bounding box center [413, 62] width 27 height 11
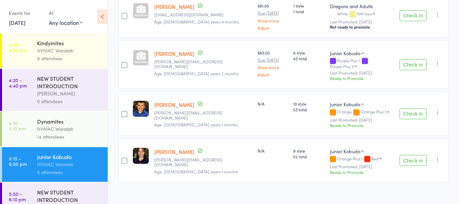
click at [415, 59] on button "Check in" at bounding box center [413, 64] width 27 height 11
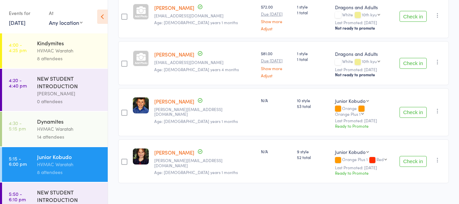
scroll to position [123, 0]
click at [419, 155] on button "Check in" at bounding box center [413, 160] width 27 height 11
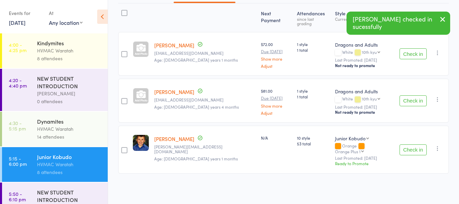
scroll to position [76, 0]
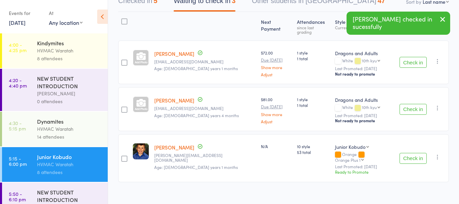
click at [419, 153] on button "Check in" at bounding box center [413, 158] width 27 height 11
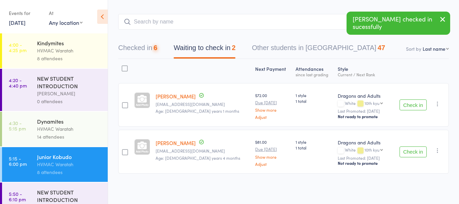
scroll to position [30, 0]
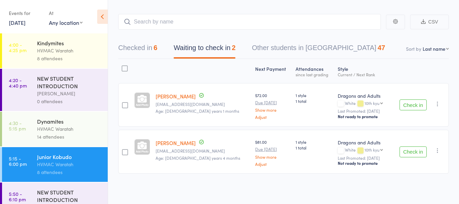
click at [415, 105] on button "Check in" at bounding box center [413, 104] width 27 height 11
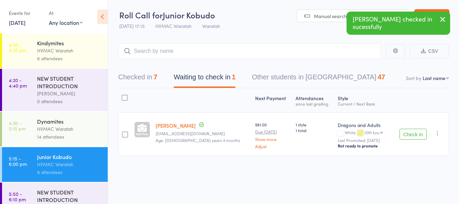
click at [409, 135] on button "Check in" at bounding box center [413, 134] width 27 height 11
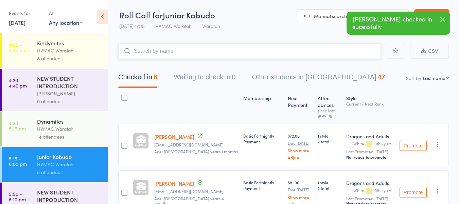
click at [163, 51] on input "search" at bounding box center [249, 51] width 263 height 16
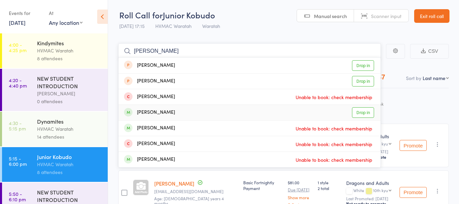
type input "chloe"
click at [359, 114] on link "Drop in" at bounding box center [363, 112] width 22 height 11
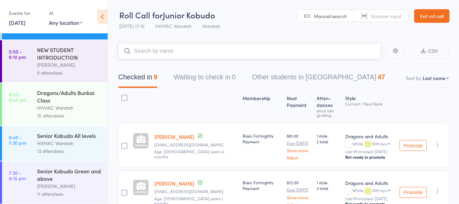
scroll to position [142, 0]
click at [78, 93] on div "Dragons/Adults Bunkai Class" at bounding box center [69, 95] width 65 height 15
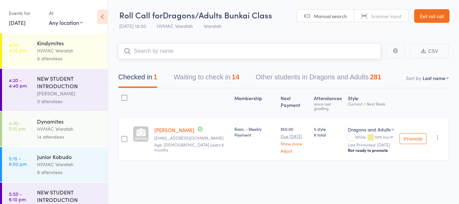
click at [191, 78] on button "Waiting to check in 14" at bounding box center [207, 79] width 66 height 18
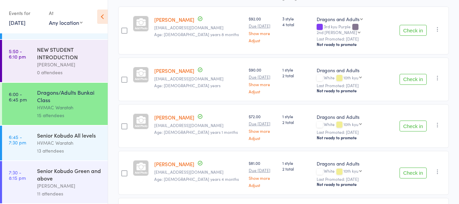
scroll to position [81, 0]
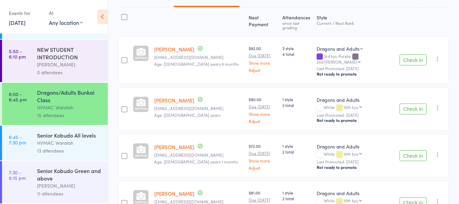
click at [438, 55] on icon "button" at bounding box center [437, 58] width 7 height 7
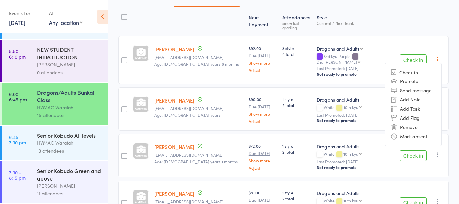
drag, startPoint x: 411, startPoint y: 120, endPoint x: 263, endPoint y: 24, distance: 176.6
click at [411, 122] on li "Remove" at bounding box center [414, 126] width 56 height 9
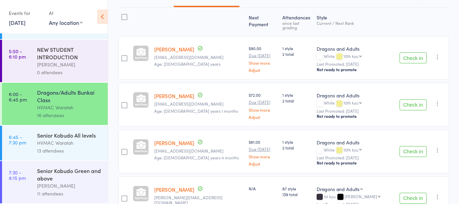
click at [406, 53] on button "Check in" at bounding box center [413, 57] width 27 height 11
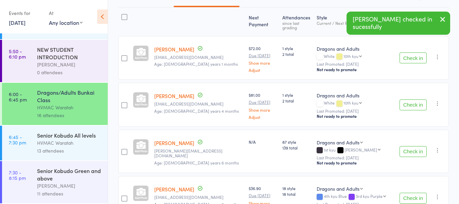
click at [406, 53] on button "Check in" at bounding box center [413, 57] width 27 height 11
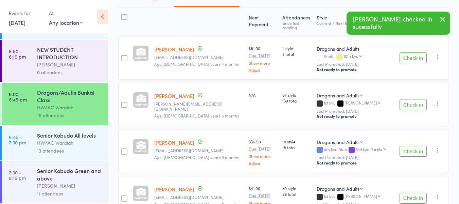
click at [406, 53] on button "Check in" at bounding box center [413, 57] width 27 height 11
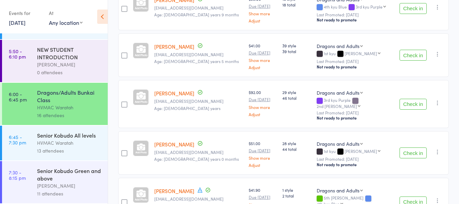
scroll to position [0, 0]
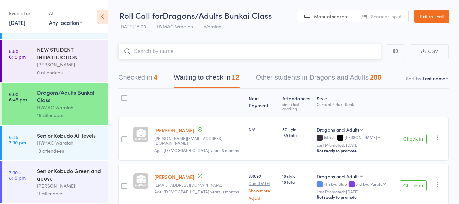
click at [154, 48] on input "search" at bounding box center [249, 52] width 263 height 16
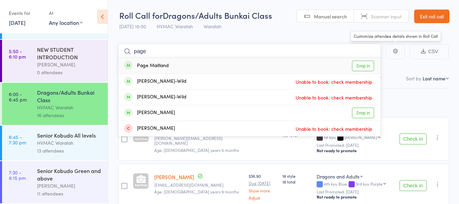
type input "page"
click at [365, 66] on link "Drop in" at bounding box center [363, 66] width 22 height 11
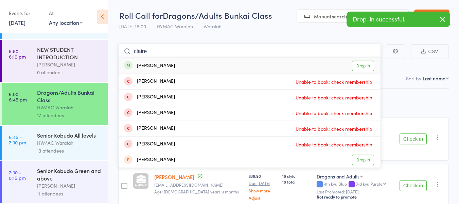
type input "claire"
drag, startPoint x: 363, startPoint y: 60, endPoint x: 362, endPoint y: 63, distance: 3.5
click at [362, 62] on div "Claire Maitland Drop in" at bounding box center [250, 66] width 262 height 16
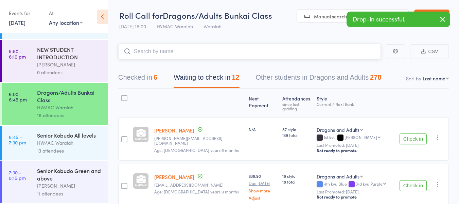
click at [136, 75] on button "Checked in 6" at bounding box center [137, 79] width 39 height 18
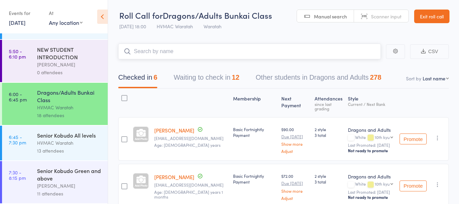
click at [191, 78] on button "Waiting to check in 12" at bounding box center [207, 79] width 66 height 18
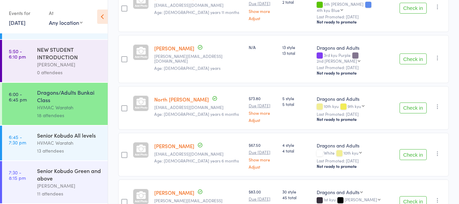
scroll to position [374, 0]
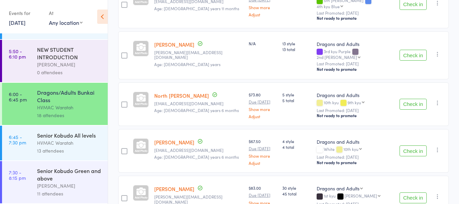
click at [410, 145] on button "Check in" at bounding box center [413, 150] width 27 height 11
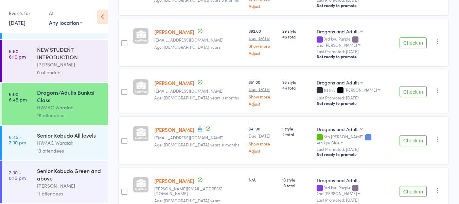
scroll to position [34, 0]
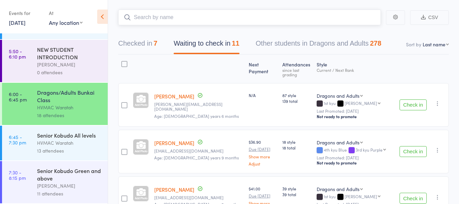
click at [169, 16] on input "search" at bounding box center [249, 18] width 263 height 16
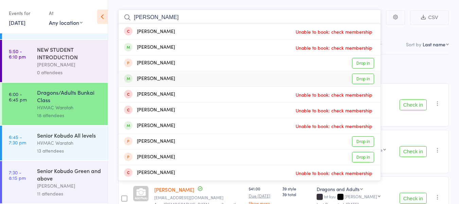
type input "james"
click at [364, 79] on link "Drop in" at bounding box center [363, 78] width 22 height 11
type input "j"
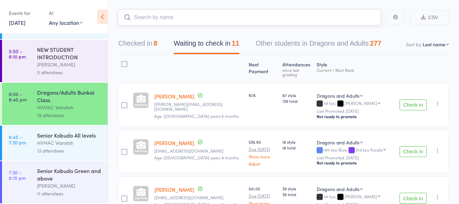
click at [130, 42] on button "Checked in 8" at bounding box center [137, 45] width 39 height 18
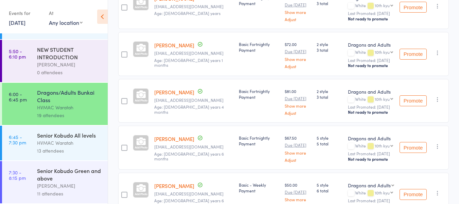
scroll to position [0, 0]
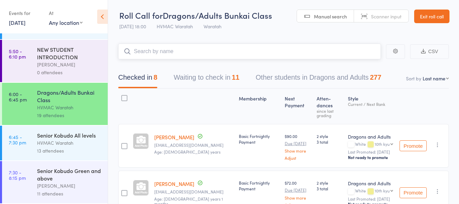
click at [188, 78] on button "Waiting to check in 11" at bounding box center [207, 79] width 66 height 18
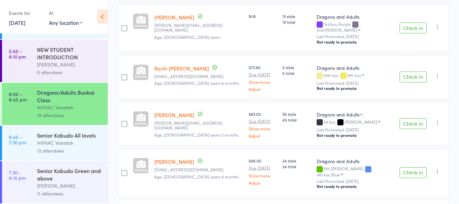
scroll to position [408, 0]
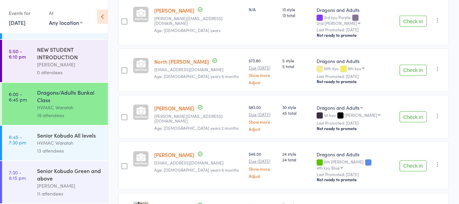
click at [410, 65] on button "Check in" at bounding box center [413, 70] width 27 height 11
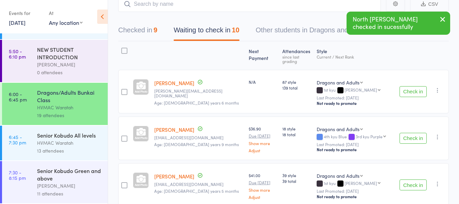
scroll to position [0, 0]
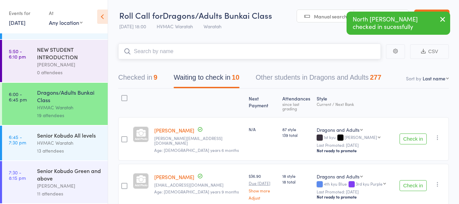
click at [167, 51] on input "search" at bounding box center [249, 52] width 263 height 16
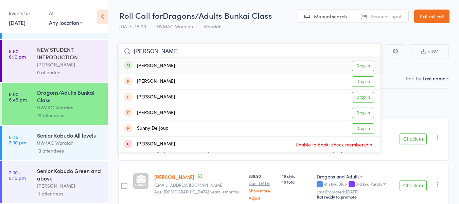
type input "jenny"
click at [365, 66] on link "Drop in" at bounding box center [363, 66] width 22 height 11
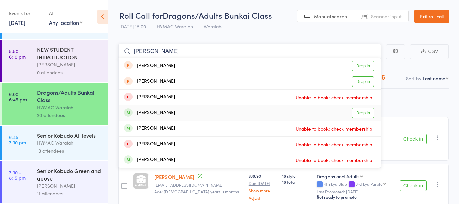
type input "chloe"
click at [362, 112] on link "Drop in" at bounding box center [363, 112] width 22 height 11
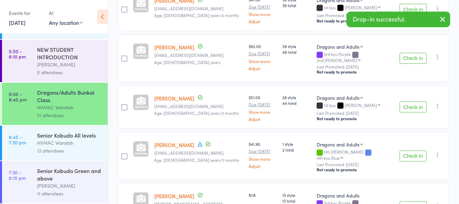
scroll to position [238, 0]
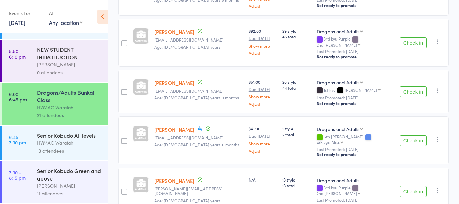
click at [418, 135] on button "Check in" at bounding box center [413, 140] width 27 height 11
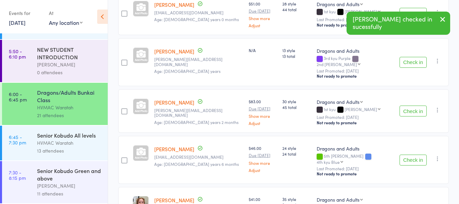
scroll to position [340, 0]
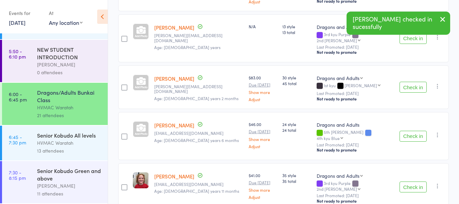
click at [410, 131] on button "Check in" at bounding box center [413, 136] width 27 height 11
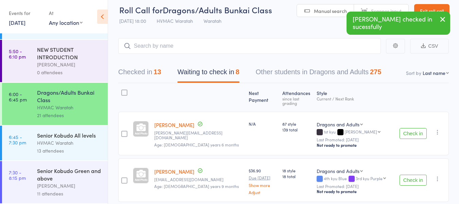
scroll to position [0, 0]
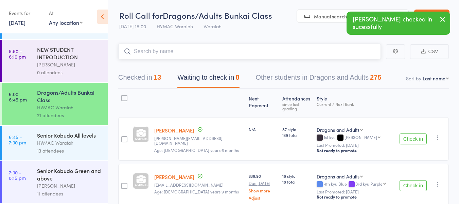
click at [232, 53] on input "search" at bounding box center [249, 52] width 263 height 16
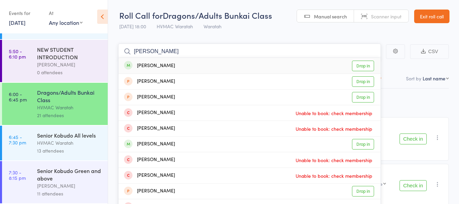
type input "dana"
click at [363, 65] on link "Drop in" at bounding box center [363, 66] width 22 height 11
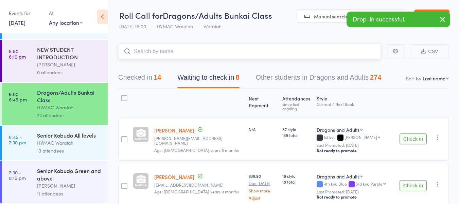
click at [210, 48] on input "search" at bounding box center [249, 52] width 263 height 16
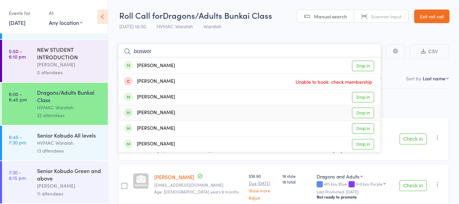
type input "boswor"
click at [361, 112] on link "Drop in" at bounding box center [363, 112] width 22 height 11
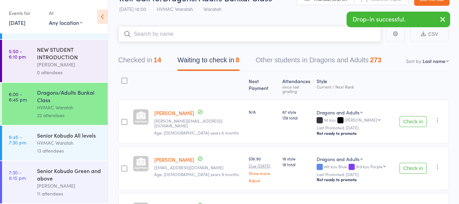
scroll to position [34, 0]
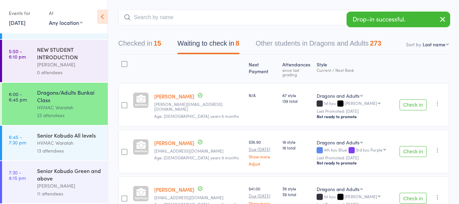
click at [414, 146] on button "Check in" at bounding box center [413, 151] width 27 height 11
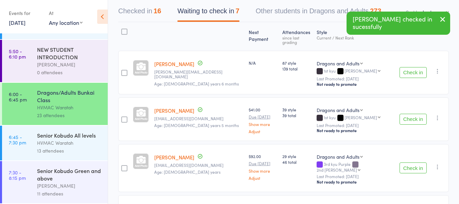
scroll to position [0, 0]
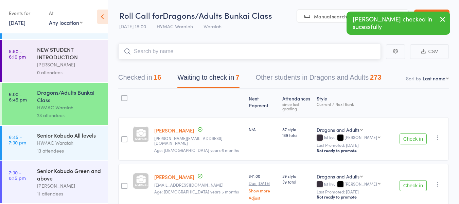
click at [191, 50] on input "search" at bounding box center [249, 52] width 263 height 16
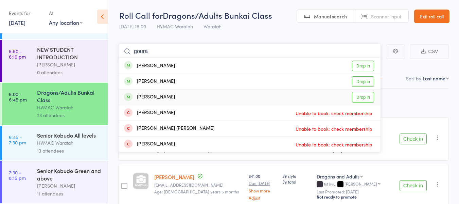
type input "goura"
click at [361, 95] on link "Drop in" at bounding box center [363, 97] width 22 height 11
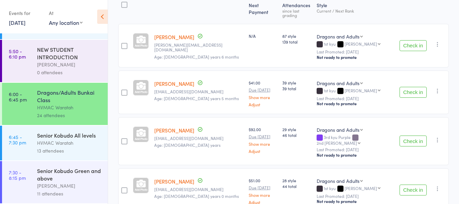
scroll to position [102, 0]
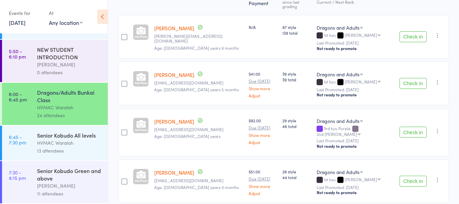
click at [412, 126] on button "Check in" at bounding box center [413, 131] width 27 height 11
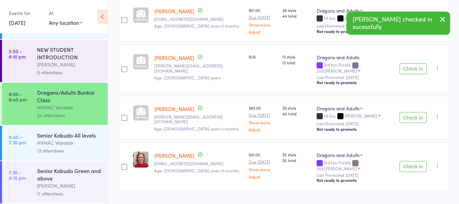
scroll to position [217, 0]
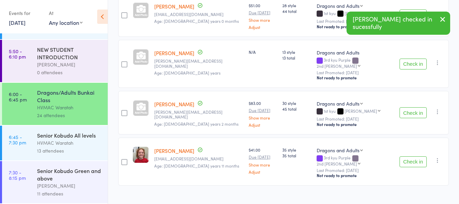
click at [412, 156] on button "Check in" at bounding box center [413, 161] width 27 height 11
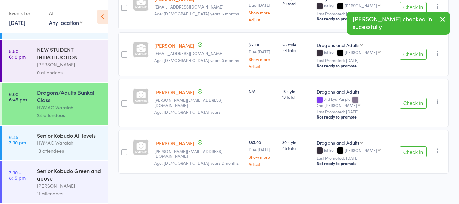
scroll to position [170, 0]
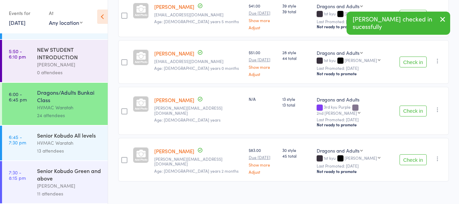
click at [413, 57] on button "Check in" at bounding box center [413, 61] width 27 height 11
click at [410, 58] on button "Check in" at bounding box center [413, 62] width 27 height 11
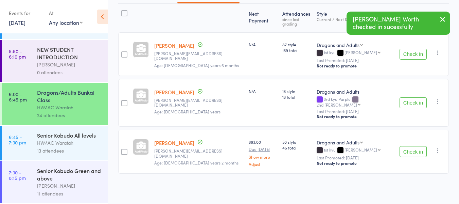
scroll to position [76, 0]
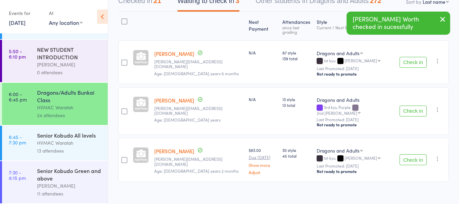
click at [414, 154] on button "Check in" at bounding box center [413, 159] width 27 height 11
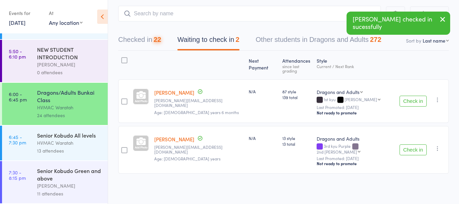
scroll to position [30, 0]
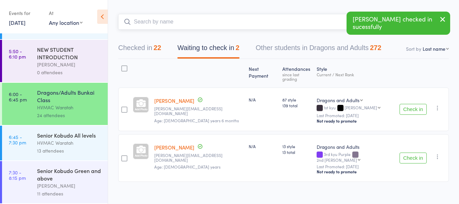
click at [173, 21] on input "search" at bounding box center [249, 22] width 263 height 16
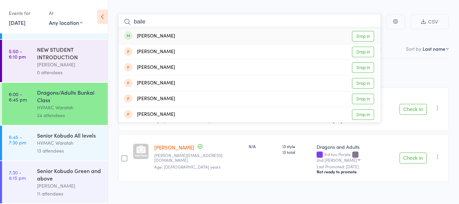
type input "baile"
click at [359, 35] on link "Drop in" at bounding box center [363, 36] width 22 height 11
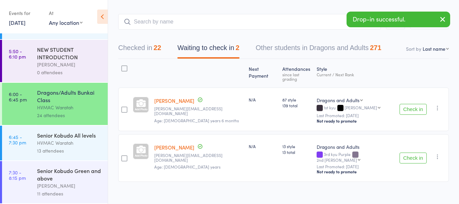
click at [408, 104] on button "Check in" at bounding box center [413, 109] width 27 height 11
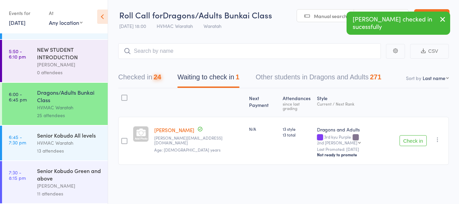
scroll to position [0, 0]
click at [180, 50] on input "search" at bounding box center [249, 51] width 263 height 16
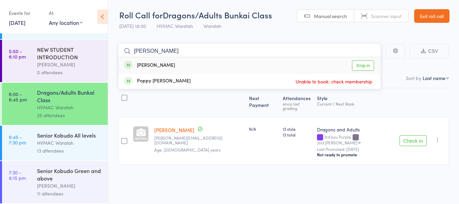
type input "popp"
click at [365, 63] on link "Drop in" at bounding box center [363, 65] width 22 height 11
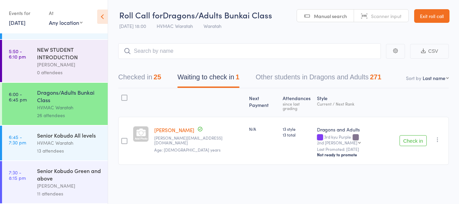
click at [415, 135] on button "Check in" at bounding box center [413, 140] width 27 height 11
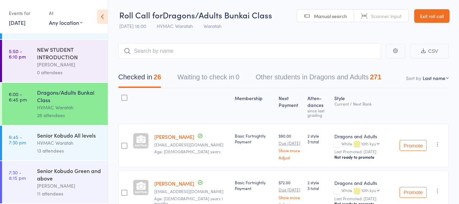
click at [86, 151] on div "13 attendees" at bounding box center [69, 151] width 65 height 8
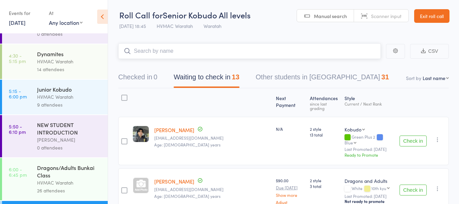
scroll to position [68, 0]
click at [18, 22] on link "17 Sep, 2025" at bounding box center [17, 22] width 17 height 7
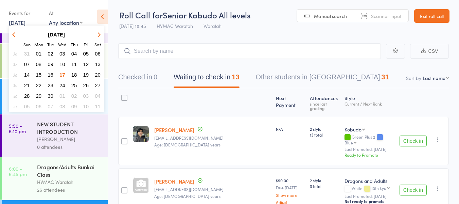
click at [64, 84] on span "24" at bounding box center [62, 85] width 6 height 6
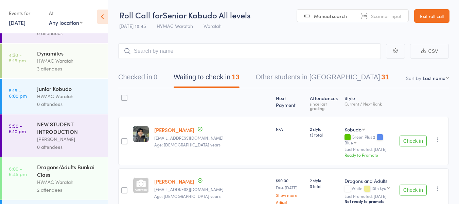
click at [63, 95] on div "HVMAC Waratah" at bounding box center [69, 96] width 65 height 8
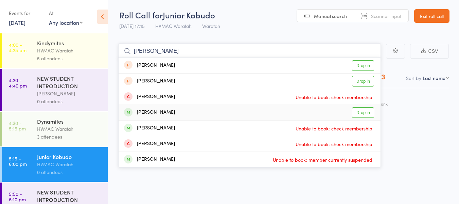
type input "chloe"
click at [360, 113] on link "Drop in" at bounding box center [363, 112] width 22 height 11
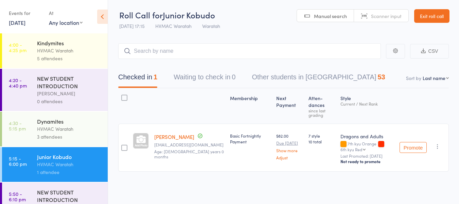
click at [21, 22] on link "24 Sep, 2025" at bounding box center [17, 22] width 17 height 7
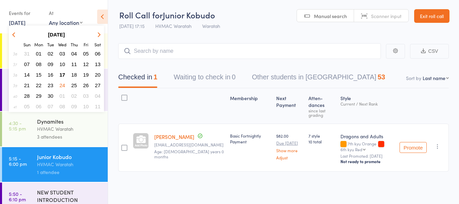
click at [62, 74] on span "17" at bounding box center [62, 75] width 6 height 6
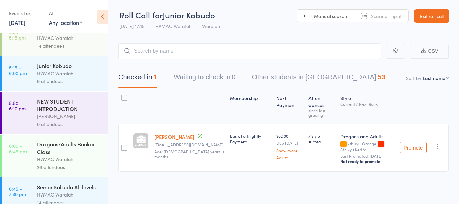
scroll to position [102, 0]
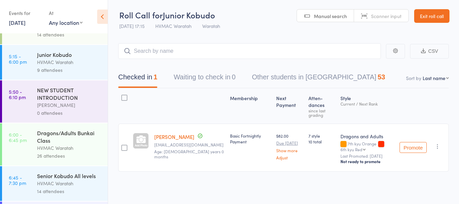
click at [16, 23] on link "17 Sep, 2025" at bounding box center [17, 22] width 17 height 7
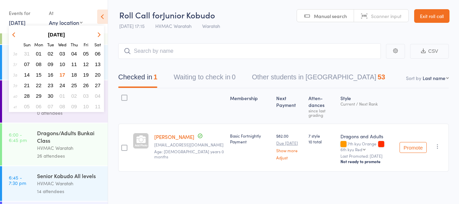
click at [62, 74] on span "17" at bounding box center [62, 75] width 6 height 6
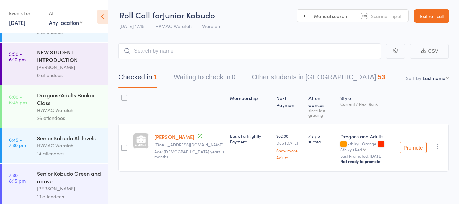
scroll to position [142, 0]
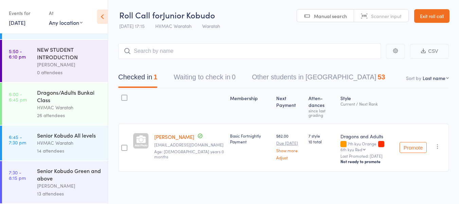
click at [76, 139] on div "HVMAC Waratah" at bounding box center [69, 143] width 65 height 8
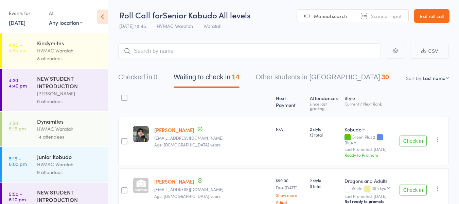
click at [416, 135] on button "Check in" at bounding box center [413, 140] width 27 height 11
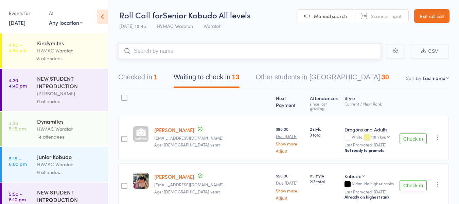
click at [208, 53] on input "search" at bounding box center [249, 51] width 263 height 16
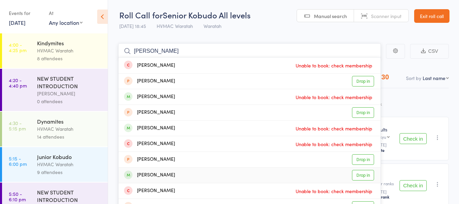
type input "oliver"
click at [363, 175] on link "Drop in" at bounding box center [363, 175] width 22 height 11
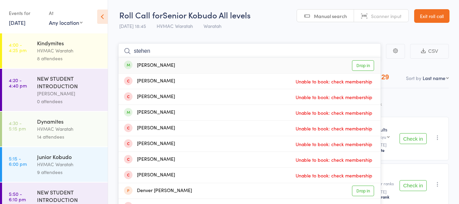
type input "stehen"
click at [362, 65] on link "Drop in" at bounding box center [363, 65] width 22 height 11
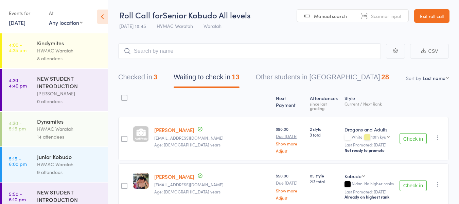
click at [419, 181] on button "Check in" at bounding box center [413, 185] width 27 height 11
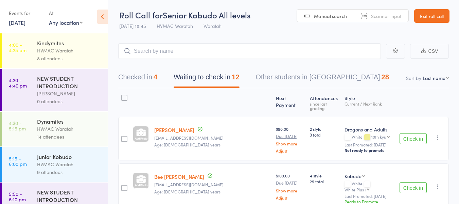
click at [412, 137] on button "Check in" at bounding box center [413, 138] width 27 height 11
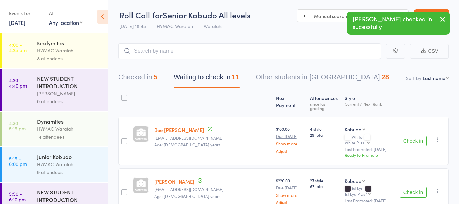
click at [438, 136] on icon "button" at bounding box center [437, 139] width 7 height 7
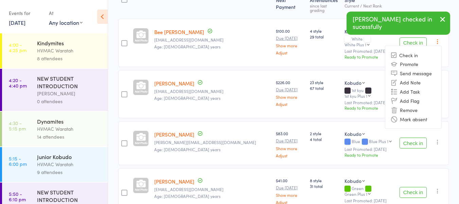
scroll to position [102, 0]
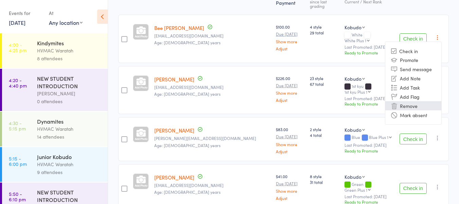
click at [407, 101] on li "Remove" at bounding box center [414, 105] width 56 height 9
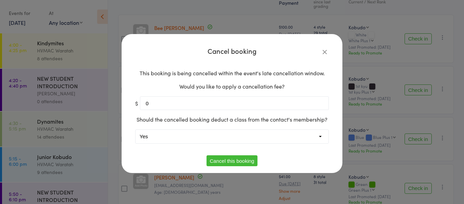
drag, startPoint x: 186, startPoint y: 134, endPoint x: 184, endPoint y: 141, distance: 7.7
click at [186, 134] on select "Yes No" at bounding box center [232, 137] width 193 height 14
select select "1"
click at [136, 130] on select "Yes No" at bounding box center [232, 137] width 193 height 14
click at [218, 161] on button "Cancel this booking" at bounding box center [232, 160] width 51 height 11
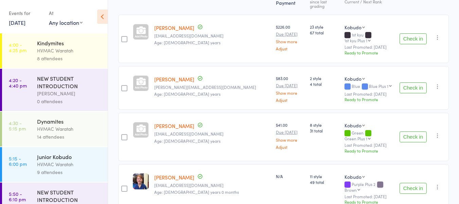
click at [415, 82] on button "Check in" at bounding box center [413, 87] width 27 height 11
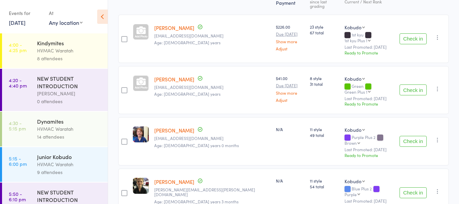
click at [409, 84] on button "Check in" at bounding box center [413, 89] width 27 height 11
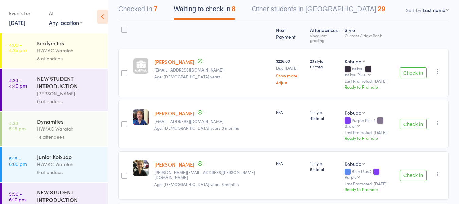
scroll to position [0, 0]
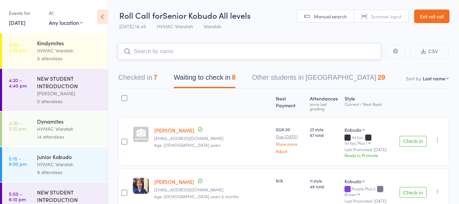
click at [166, 52] on input "search" at bounding box center [249, 52] width 263 height 16
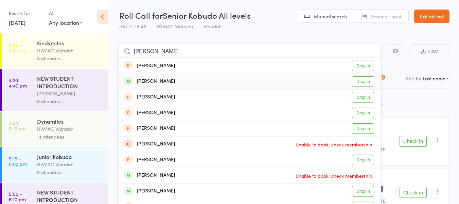
type input "bailey"
click at [363, 81] on link "Drop in" at bounding box center [363, 81] width 22 height 11
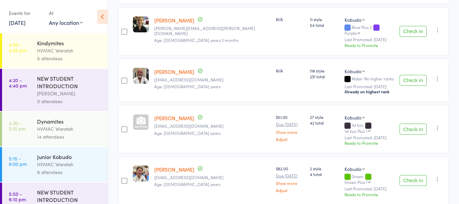
scroll to position [238, 0]
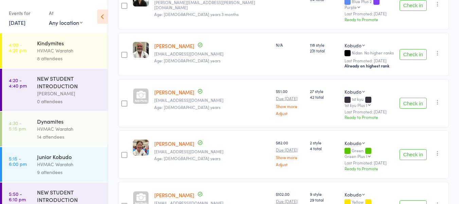
click at [410, 149] on button "Check in" at bounding box center [413, 154] width 27 height 11
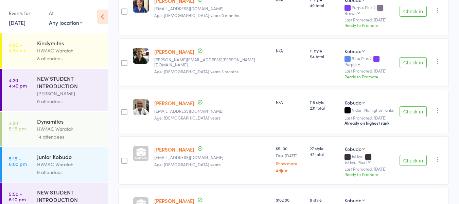
scroll to position [68, 0]
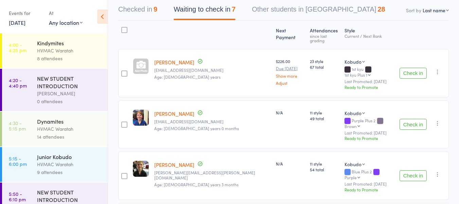
click at [412, 119] on button "Check in" at bounding box center [413, 124] width 27 height 11
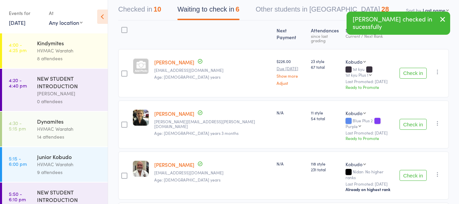
click at [412, 119] on button "Check in" at bounding box center [413, 124] width 27 height 11
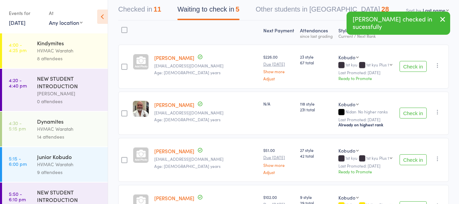
click at [438, 65] on icon "button" at bounding box center [437, 65] width 7 height 7
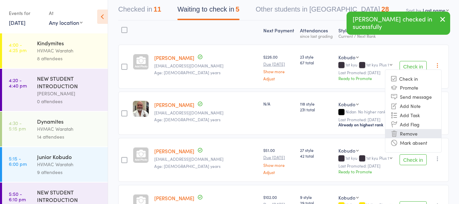
click at [412, 132] on li "Remove" at bounding box center [414, 133] width 56 height 9
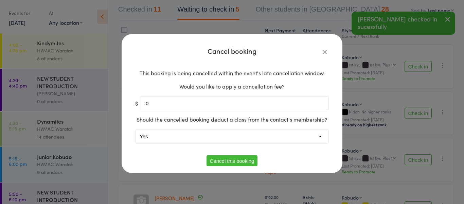
drag, startPoint x: 148, startPoint y: 136, endPoint x: 150, endPoint y: 142, distance: 6.3
click at [148, 136] on select "Yes No" at bounding box center [232, 137] width 193 height 14
select select "1"
click at [136, 130] on select "Yes No" at bounding box center [232, 137] width 193 height 14
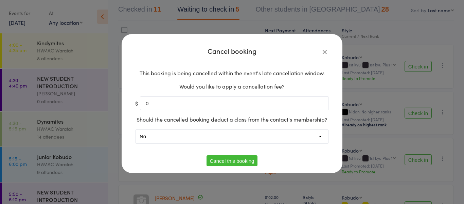
click at [223, 161] on button "Cancel this booking" at bounding box center [232, 160] width 51 height 11
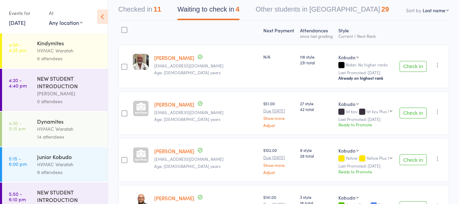
click at [409, 115] on button "Check in" at bounding box center [413, 112] width 27 height 11
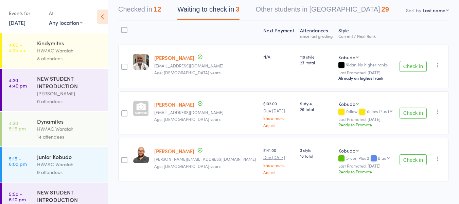
click at [411, 67] on button "Check in" at bounding box center [413, 66] width 27 height 11
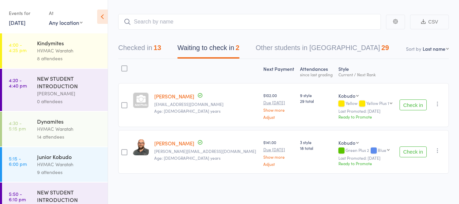
click at [412, 104] on button "Check in" at bounding box center [413, 104] width 27 height 11
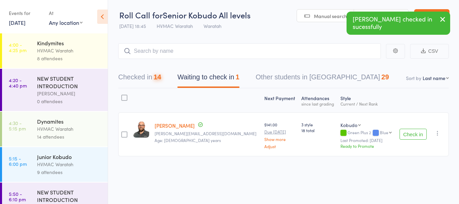
scroll to position [0, 0]
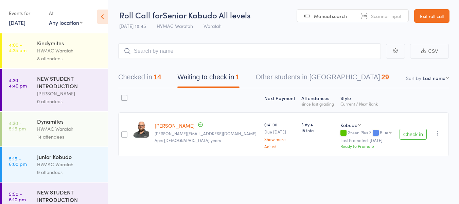
click at [416, 135] on button "Check in" at bounding box center [413, 134] width 27 height 11
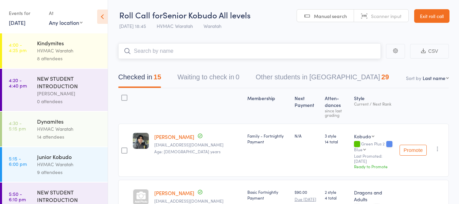
click at [180, 54] on input "search" at bounding box center [249, 51] width 263 height 16
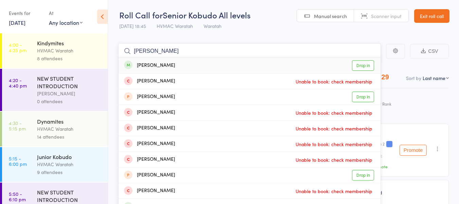
type input "lucinda"
click at [358, 65] on link "Drop in" at bounding box center [363, 65] width 22 height 11
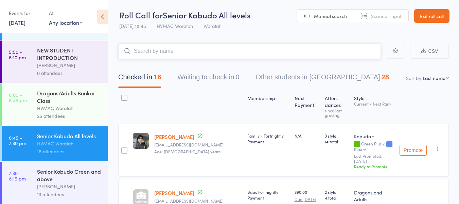
scroll to position [142, 0]
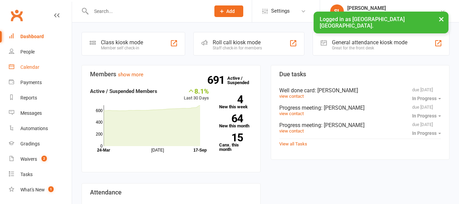
click at [30, 67] on div "Calendar" at bounding box center [29, 66] width 19 height 5
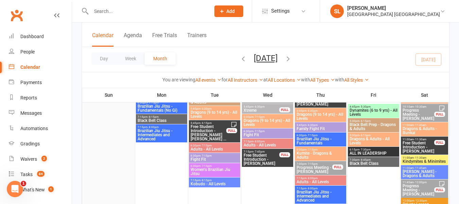
scroll to position [170, 0]
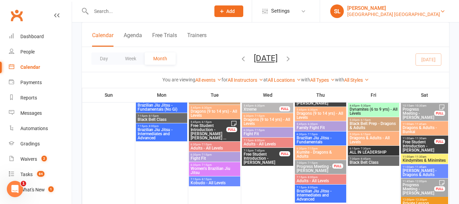
click at [427, 15] on div "Hunter Valley Martial Arts Centre Warners Bay" at bounding box center [393, 14] width 93 height 6
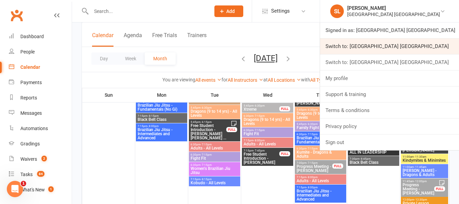
click at [428, 45] on link "Switch to: Hunter Valley Martial Arts Centre Morisset" at bounding box center [389, 46] width 139 height 16
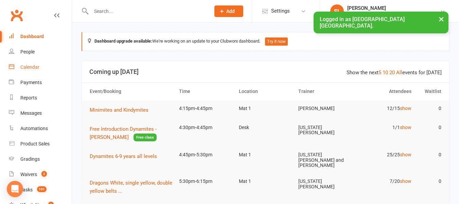
click at [34, 65] on div "Calendar" at bounding box center [29, 66] width 19 height 5
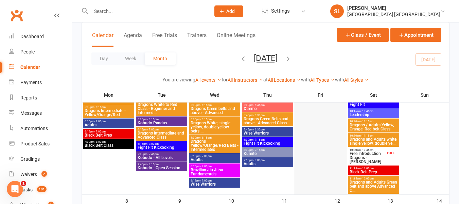
scroll to position [102, 0]
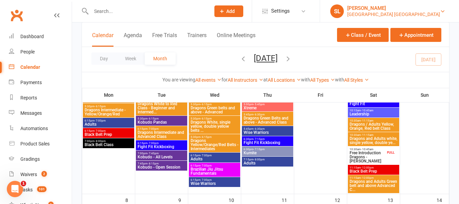
click at [435, 13] on div "Hunter Valley Martial Arts Centre Morisset" at bounding box center [393, 14] width 93 height 6
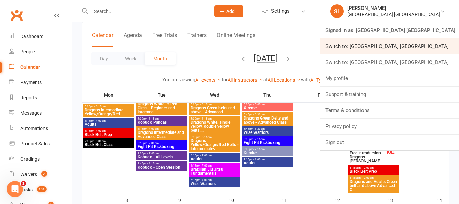
click at [436, 45] on link "Switch to: Hunter Valley Martial Arts Centre Waratah" at bounding box center [389, 46] width 139 height 16
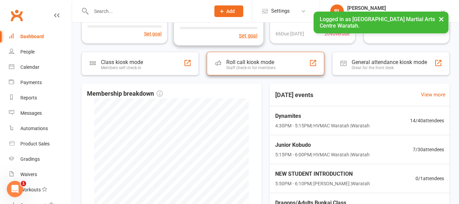
scroll to position [136, 0]
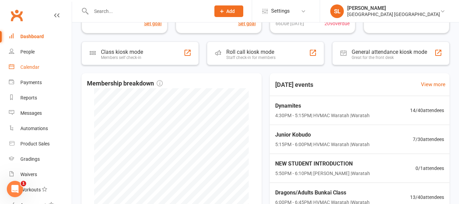
click at [25, 67] on div "Calendar" at bounding box center [29, 66] width 19 height 5
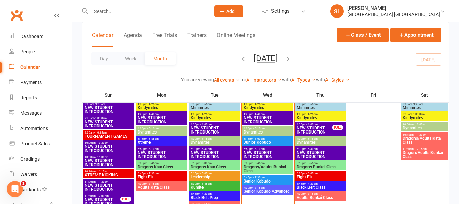
scroll to position [374, 0]
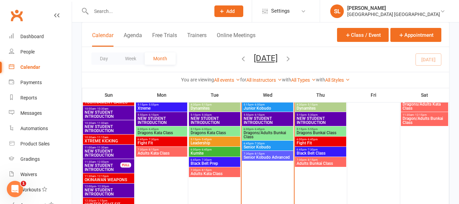
click at [275, 145] on span "Senior Kobudo" at bounding box center [267, 147] width 49 height 4
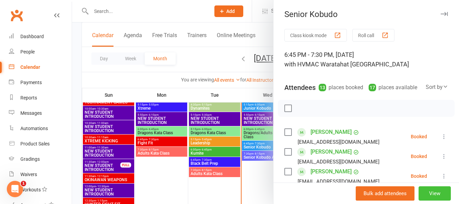
click at [427, 194] on button "View" at bounding box center [435, 193] width 32 height 14
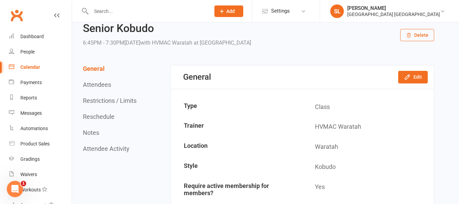
scroll to position [34, 0]
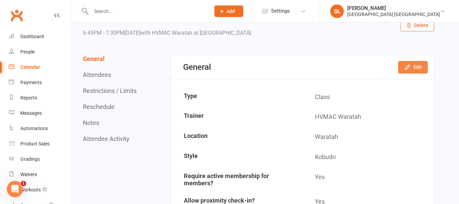
click at [417, 67] on button "Edit" at bounding box center [413, 67] width 30 height 12
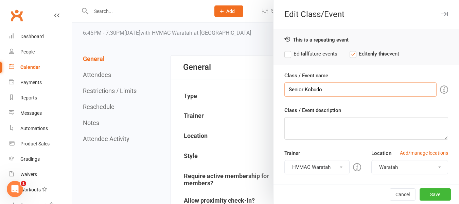
click at [327, 88] on input "Senior Kobudo" at bounding box center [361, 89] width 152 height 14
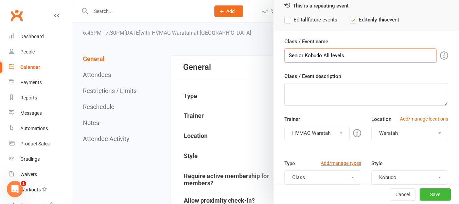
type input "Senior Kobudo All levels"
click at [285, 20] on label "Edit all future events" at bounding box center [311, 20] width 53 height 8
click at [426, 193] on button "Save" at bounding box center [435, 194] width 31 height 12
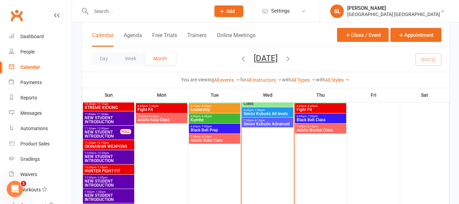
scroll to position [408, 0]
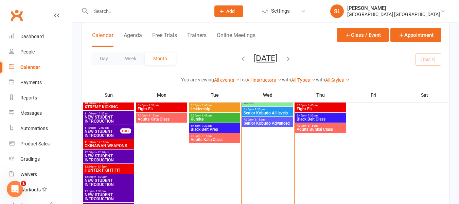
click at [257, 122] on span "Senior Kobudo Advanced" at bounding box center [267, 123] width 49 height 4
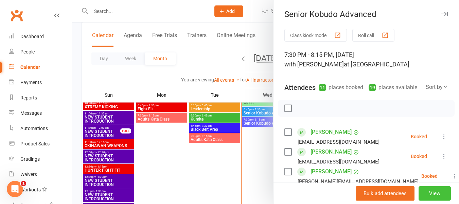
click at [428, 194] on button "View" at bounding box center [435, 193] width 32 height 14
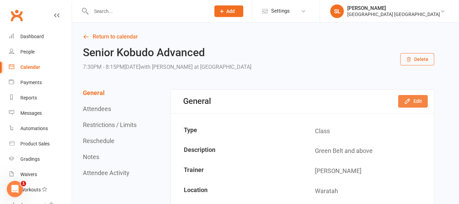
click at [410, 102] on icon "button" at bounding box center [407, 101] width 7 height 7
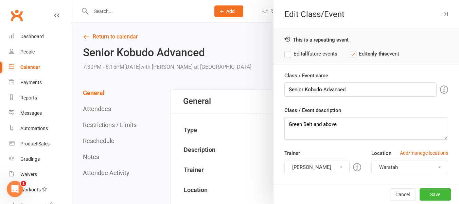
click at [285, 53] on label "Edit all future events" at bounding box center [311, 54] width 53 height 8
click at [347, 87] on input "Senior Kobudo Advanced" at bounding box center [361, 89] width 152 height 14
type input "Senior Kobudo Green and above"
click at [426, 194] on button "Save" at bounding box center [435, 194] width 31 height 12
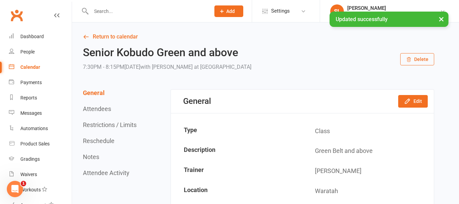
click at [30, 67] on div "Calendar" at bounding box center [30, 66] width 20 height 5
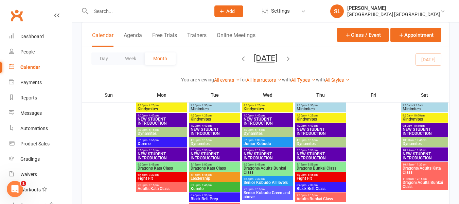
scroll to position [544, 0]
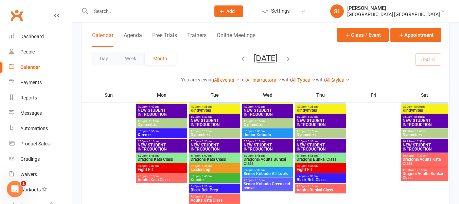
click at [157, 9] on input "text" at bounding box center [147, 11] width 117 height 10
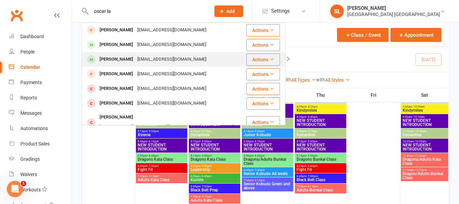
type input "oscar la"
click at [121, 60] on div "Oscar Lantry" at bounding box center [117, 59] width 38 height 10
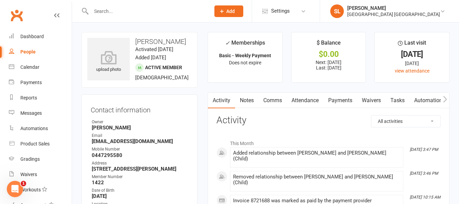
click at [343, 99] on link "Payments" at bounding box center [341, 100] width 34 height 16
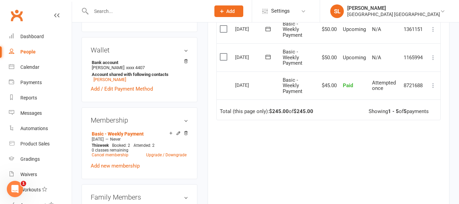
scroll to position [272, 0]
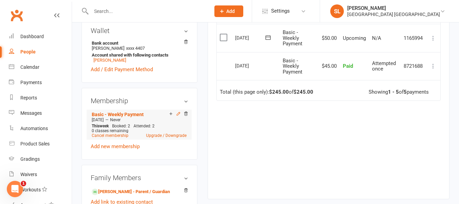
click at [178, 116] on icon at bounding box center [178, 113] width 5 height 5
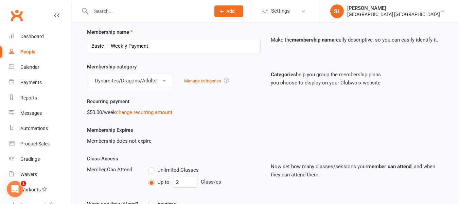
scroll to position [68, 0]
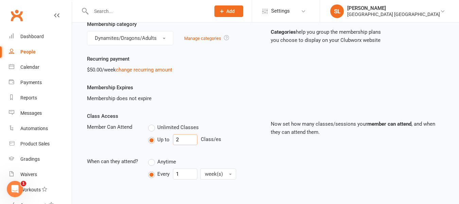
click at [191, 137] on input "2" at bounding box center [185, 139] width 24 height 11
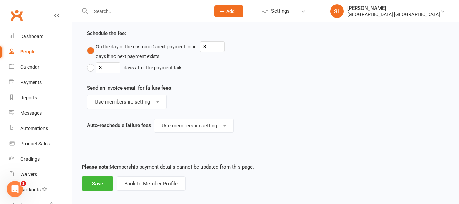
scroll to position [639, 0]
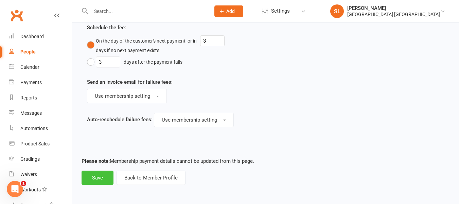
type input "3"
click at [98, 177] on button "Save" at bounding box center [98, 177] width 32 height 14
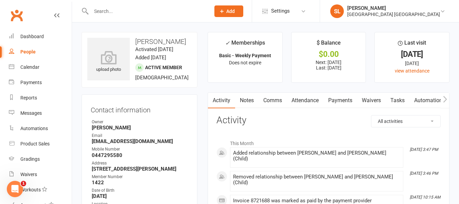
click at [137, 14] on input "text" at bounding box center [147, 11] width 117 height 10
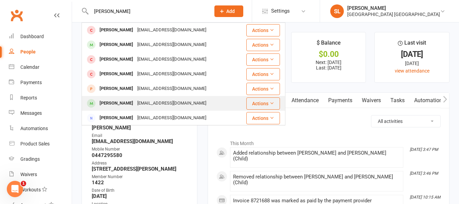
type input "alexander"
click at [128, 104] on div "[PERSON_NAME]" at bounding box center [117, 103] width 38 height 10
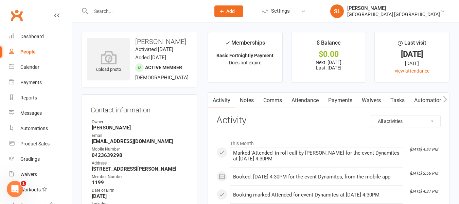
scroll to position [34, 0]
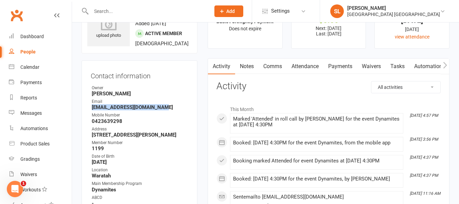
drag, startPoint x: 92, startPoint y: 115, endPoint x: 169, endPoint y: 115, distance: 76.8
click at [169, 110] on strong "[EMAIL_ADDRESS][DOMAIN_NAME]" at bounding box center [140, 107] width 97 height 6
copy strong "[EMAIL_ADDRESS][DOMAIN_NAME]"
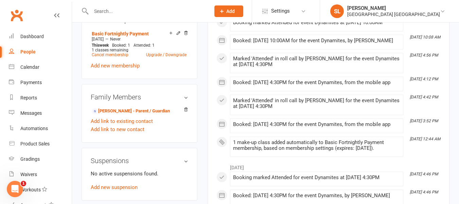
scroll to position [374, 0]
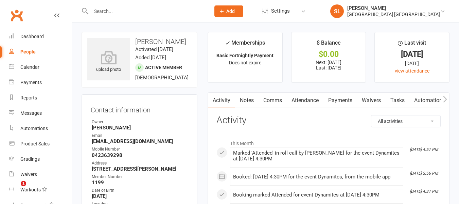
click at [129, 14] on input "text" at bounding box center [147, 11] width 117 height 10
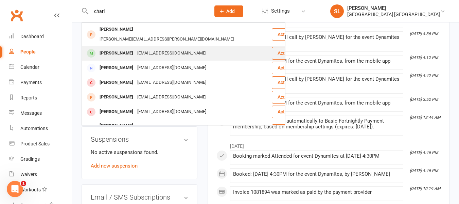
type input "charl"
click at [125, 48] on div "[PERSON_NAME]" at bounding box center [117, 53] width 38 height 10
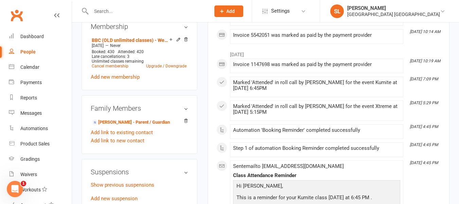
scroll to position [374, 0]
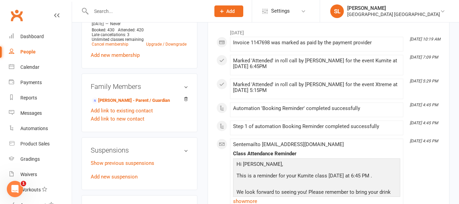
click at [105, 13] on input "text" at bounding box center [147, 11] width 117 height 10
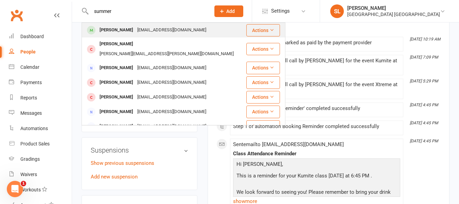
type input "summer"
click at [111, 30] on div "[PERSON_NAME]" at bounding box center [117, 30] width 38 height 10
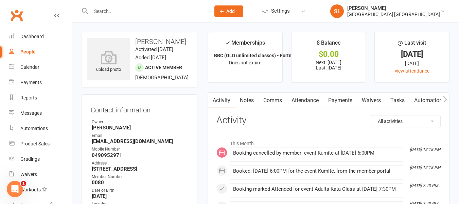
click at [342, 99] on link "Payments" at bounding box center [341, 100] width 34 height 16
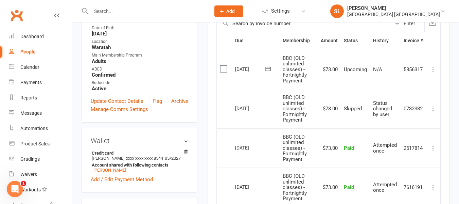
scroll to position [204, 0]
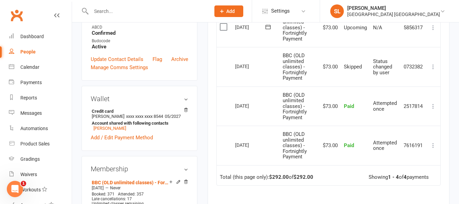
click at [432, 65] on icon at bounding box center [433, 66] width 7 height 7
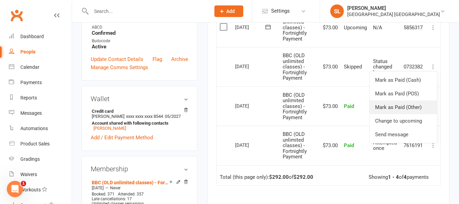
click at [411, 105] on link "Mark as Paid (Other)" at bounding box center [403, 107] width 67 height 14
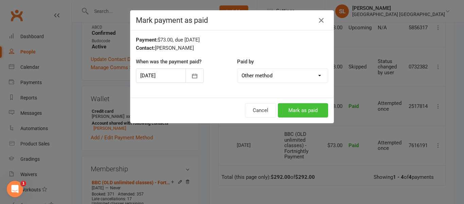
click at [288, 109] on button "Mark as paid" at bounding box center [303, 110] width 50 height 14
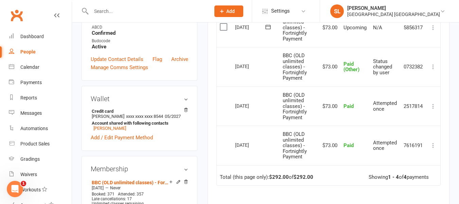
click at [120, 7] on input "text" at bounding box center [147, 11] width 117 height 10
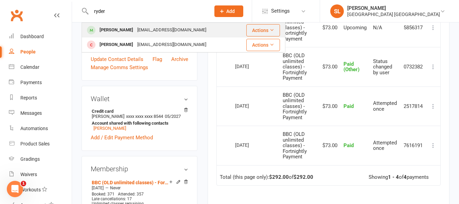
type input "ryder"
click at [117, 30] on div "[PERSON_NAME]" at bounding box center [117, 30] width 38 height 10
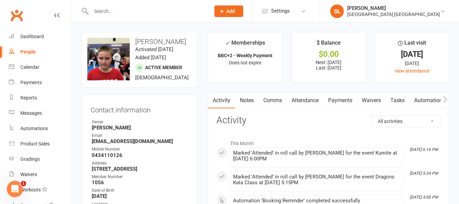
click at [339, 100] on link "Payments" at bounding box center [341, 100] width 34 height 16
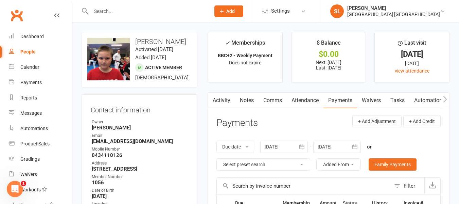
click at [114, 11] on input "text" at bounding box center [147, 11] width 117 height 10
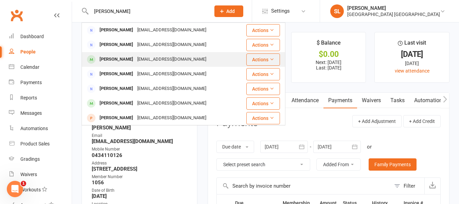
type input "[PERSON_NAME]"
click at [105, 60] on div "[PERSON_NAME]" at bounding box center [117, 59] width 38 height 10
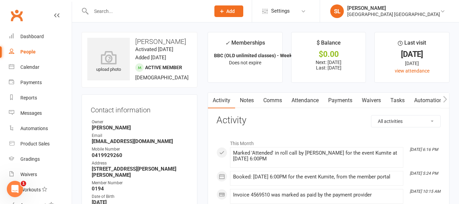
click at [342, 99] on link "Payments" at bounding box center [341, 100] width 34 height 16
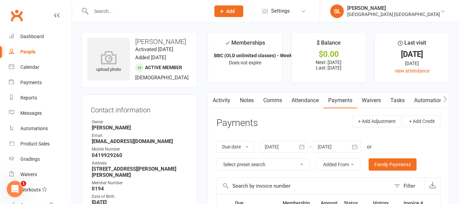
click at [338, 147] on div at bounding box center [337, 146] width 48 height 12
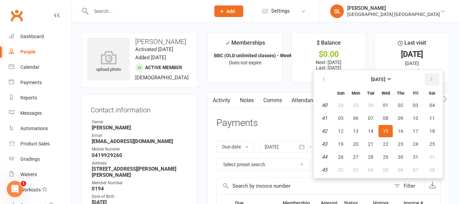
click at [431, 78] on icon "button" at bounding box center [431, 78] width 5 height 5
click at [434, 170] on span "06" at bounding box center [432, 169] width 5 height 5
type input "[DATE]"
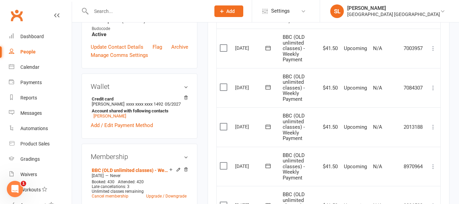
scroll to position [238, 0]
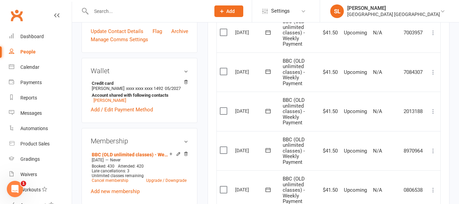
click at [133, 15] on input "text" at bounding box center [147, 11] width 117 height 10
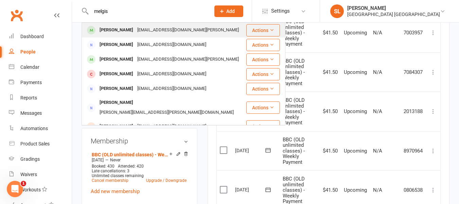
type input "melgis"
click at [124, 29] on div "[PERSON_NAME]" at bounding box center [117, 30] width 38 height 10
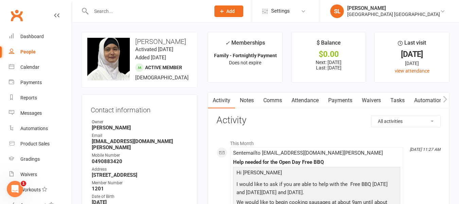
click at [342, 99] on link "Payments" at bounding box center [341, 100] width 34 height 16
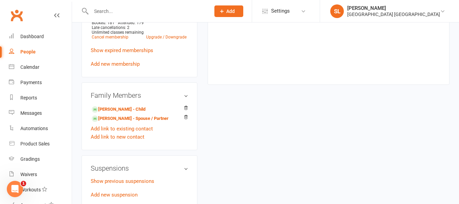
scroll to position [408, 0]
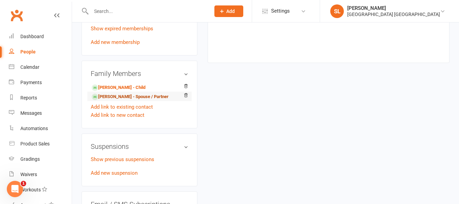
click at [120, 100] on link "[PERSON_NAME] - Spouse / Partner" at bounding box center [130, 96] width 77 height 7
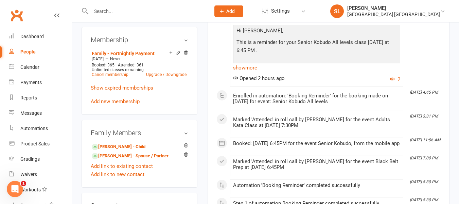
scroll to position [340, 0]
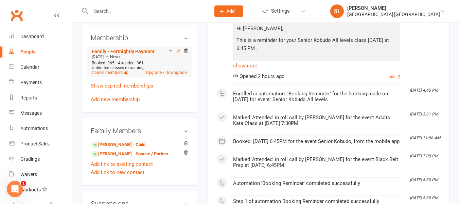
click at [178, 53] on icon at bounding box center [178, 50] width 5 height 5
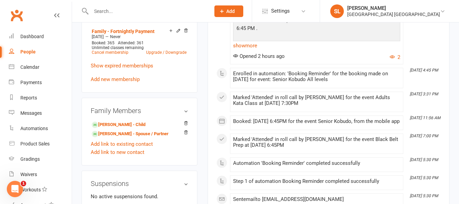
scroll to position [408, 0]
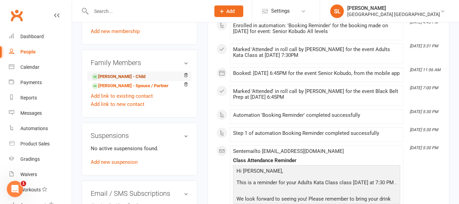
click at [118, 80] on link "[PERSON_NAME] - Child" at bounding box center [119, 76] width 54 height 7
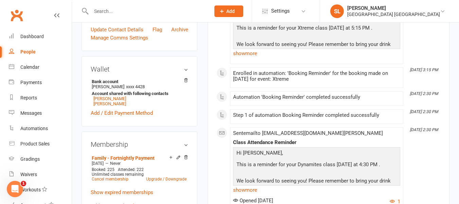
scroll to position [272, 0]
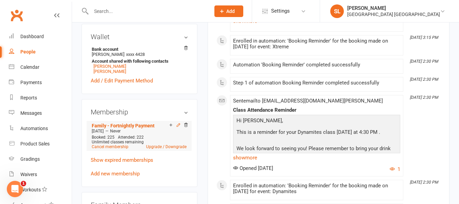
click at [179, 127] on icon at bounding box center [178, 124] width 5 height 5
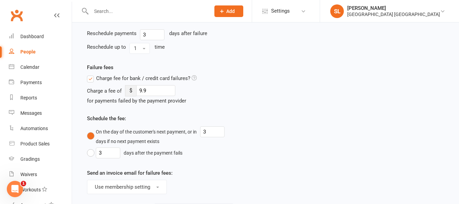
scroll to position [576, 0]
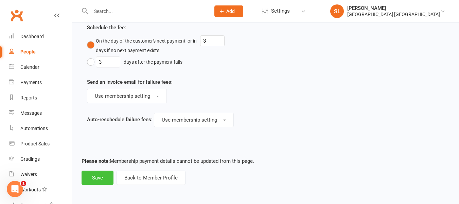
click at [93, 178] on button "Save" at bounding box center [98, 177] width 32 height 14
